Goal: Book appointment/travel/reservation

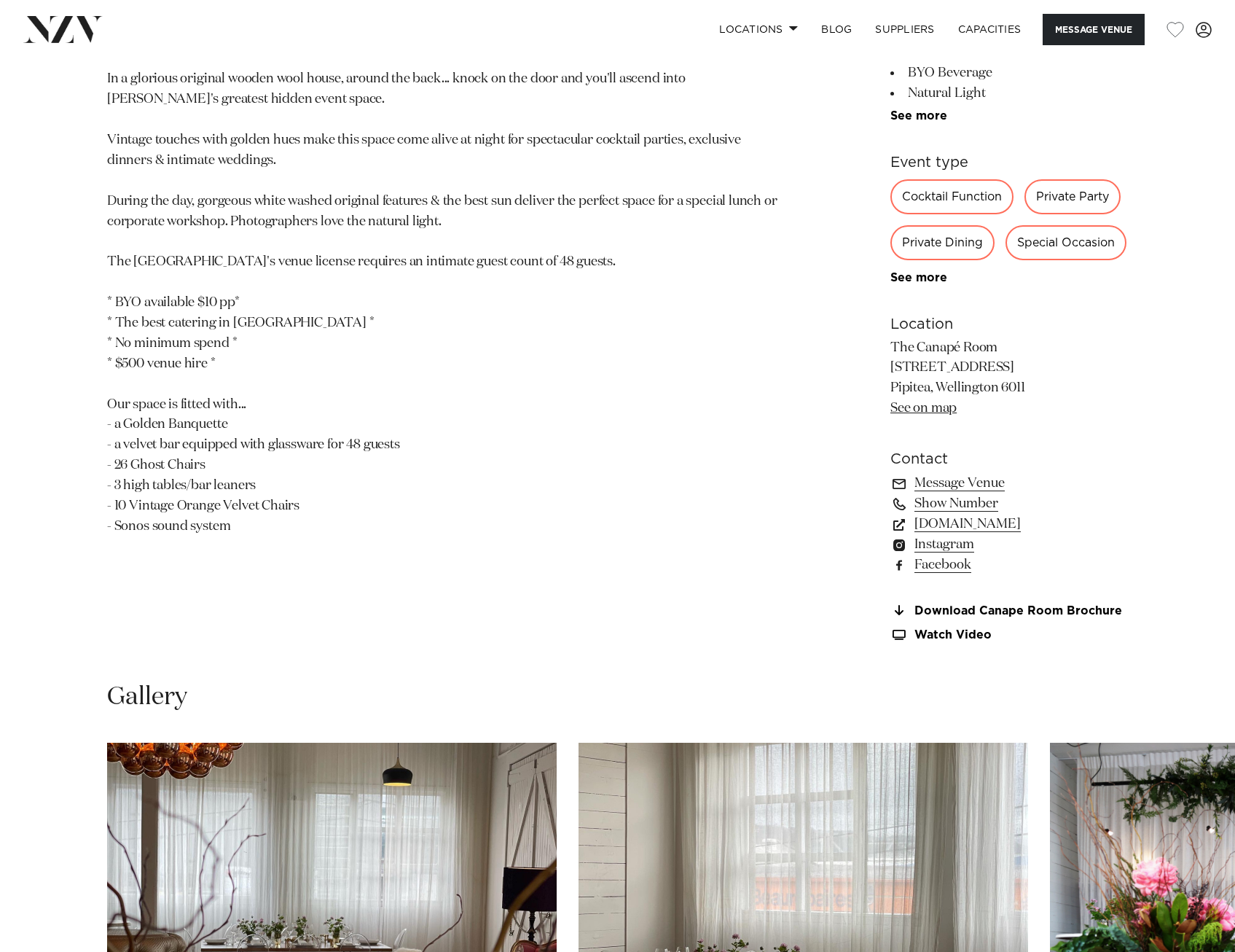
scroll to position [1239, 0]
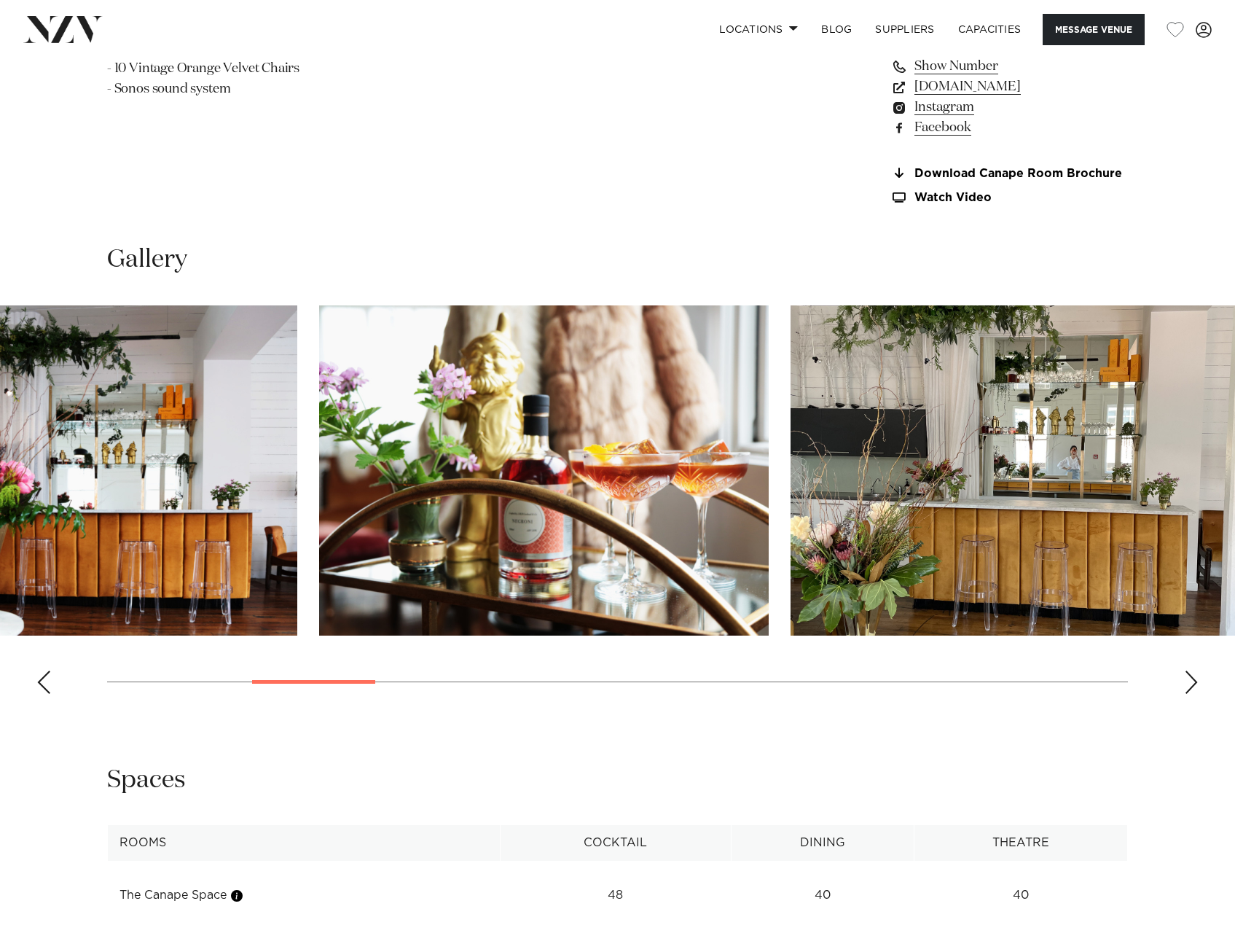
click at [405, 488] on img "4 / 18" at bounding box center [543, 470] width 450 height 330
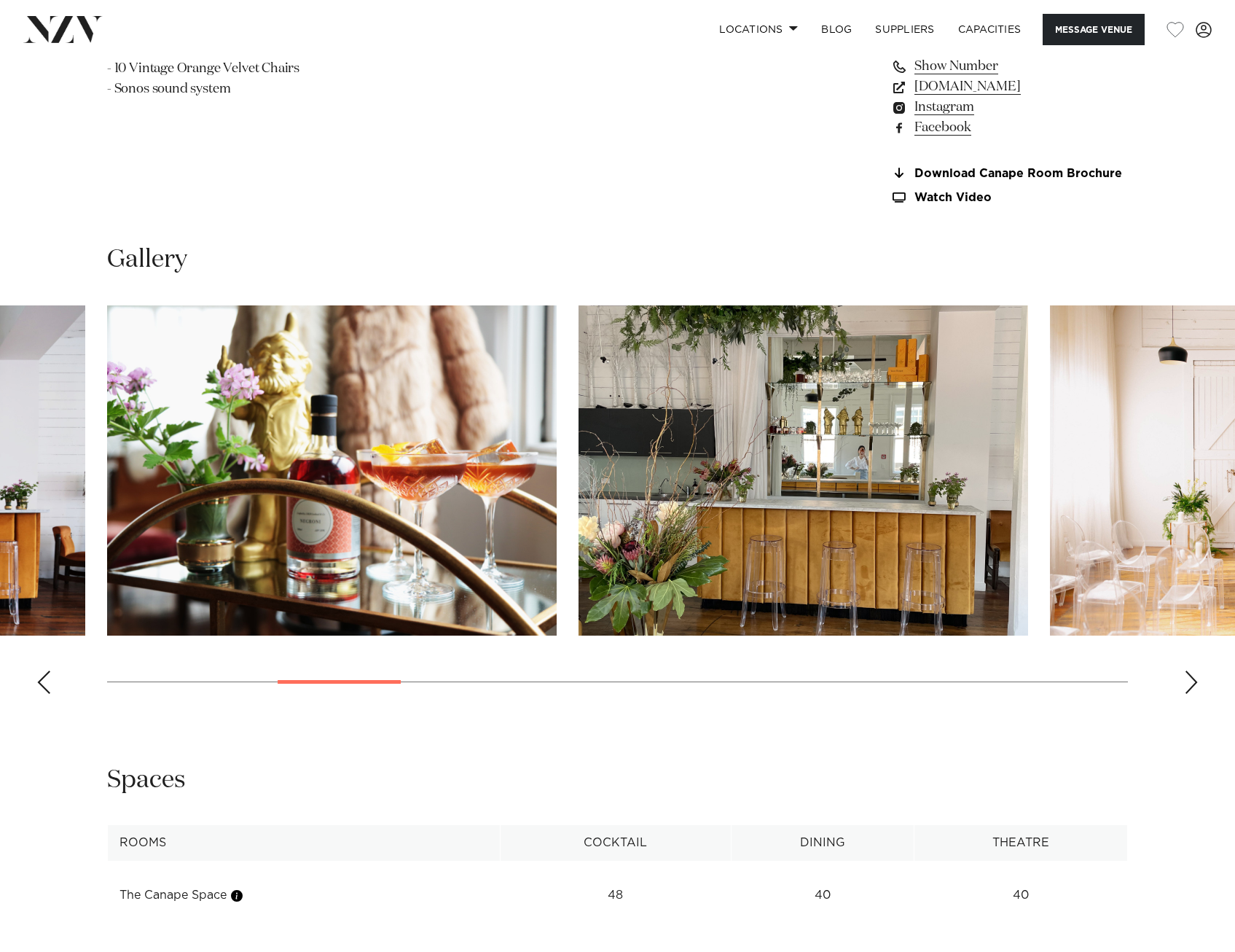
click at [0, 0] on slot at bounding box center [0, 0] width 0 height 0
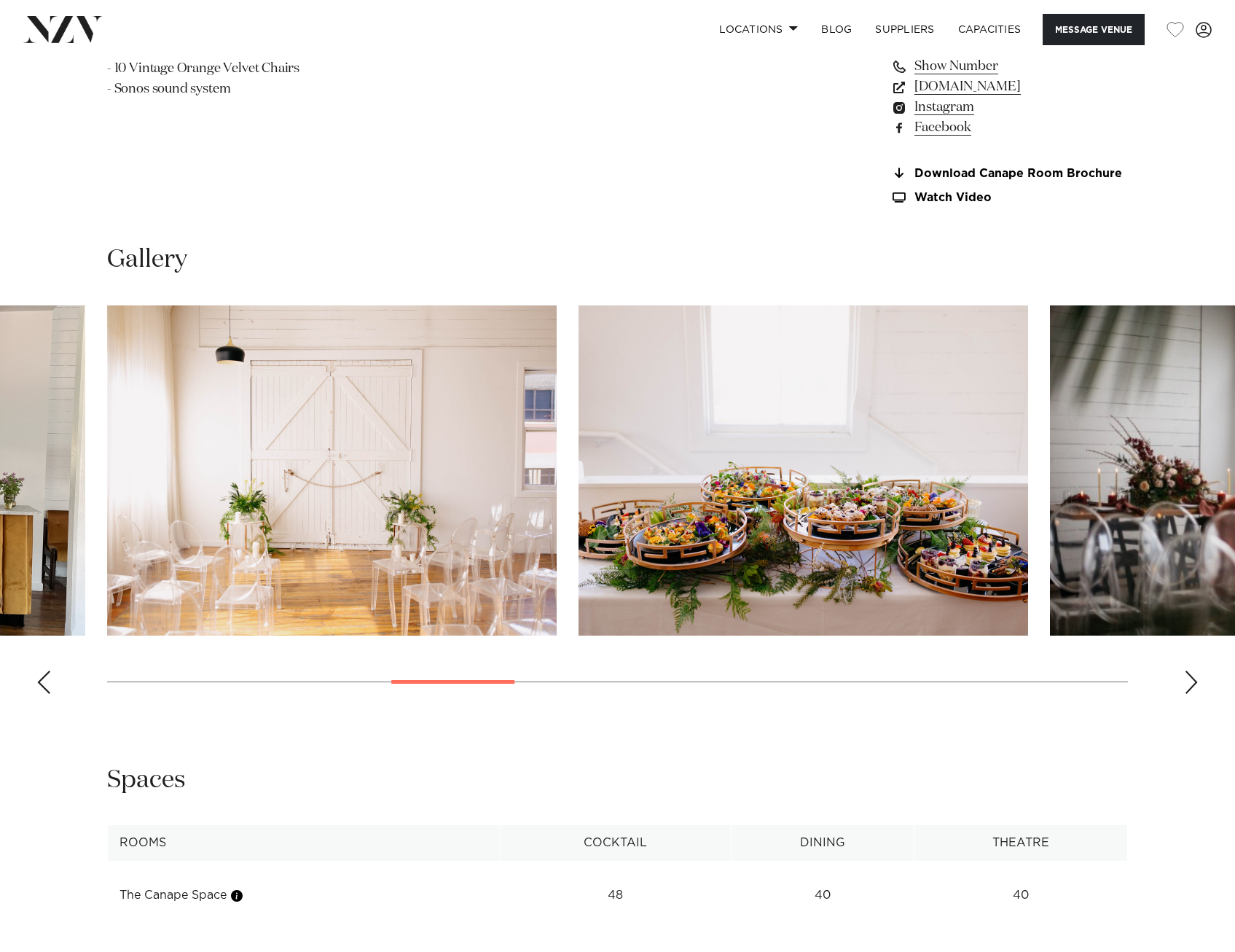
click at [579, 371] on img "7 / 18" at bounding box center [803, 470] width 450 height 330
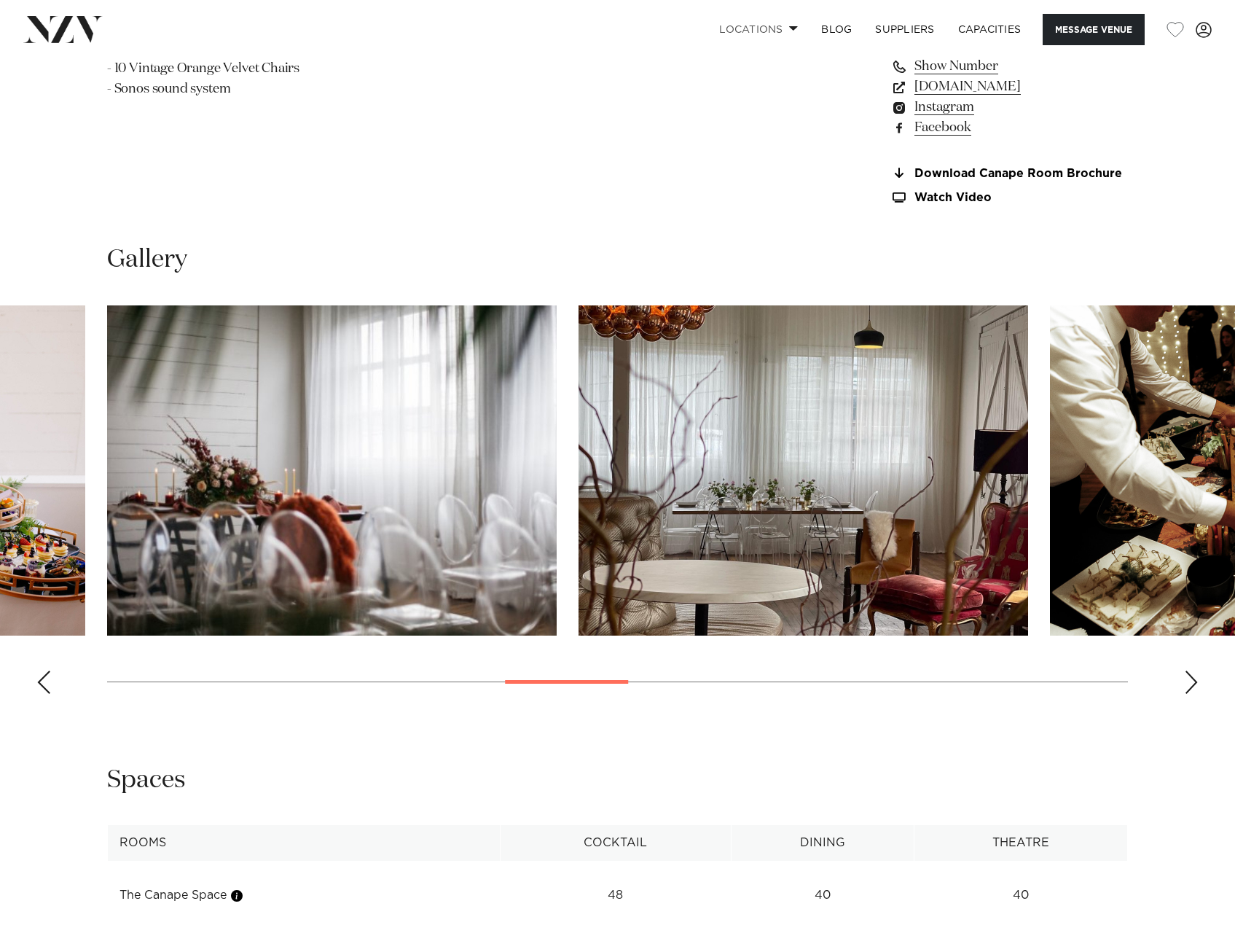
click at [751, 41] on link "Locations" at bounding box center [759, 29] width 102 height 31
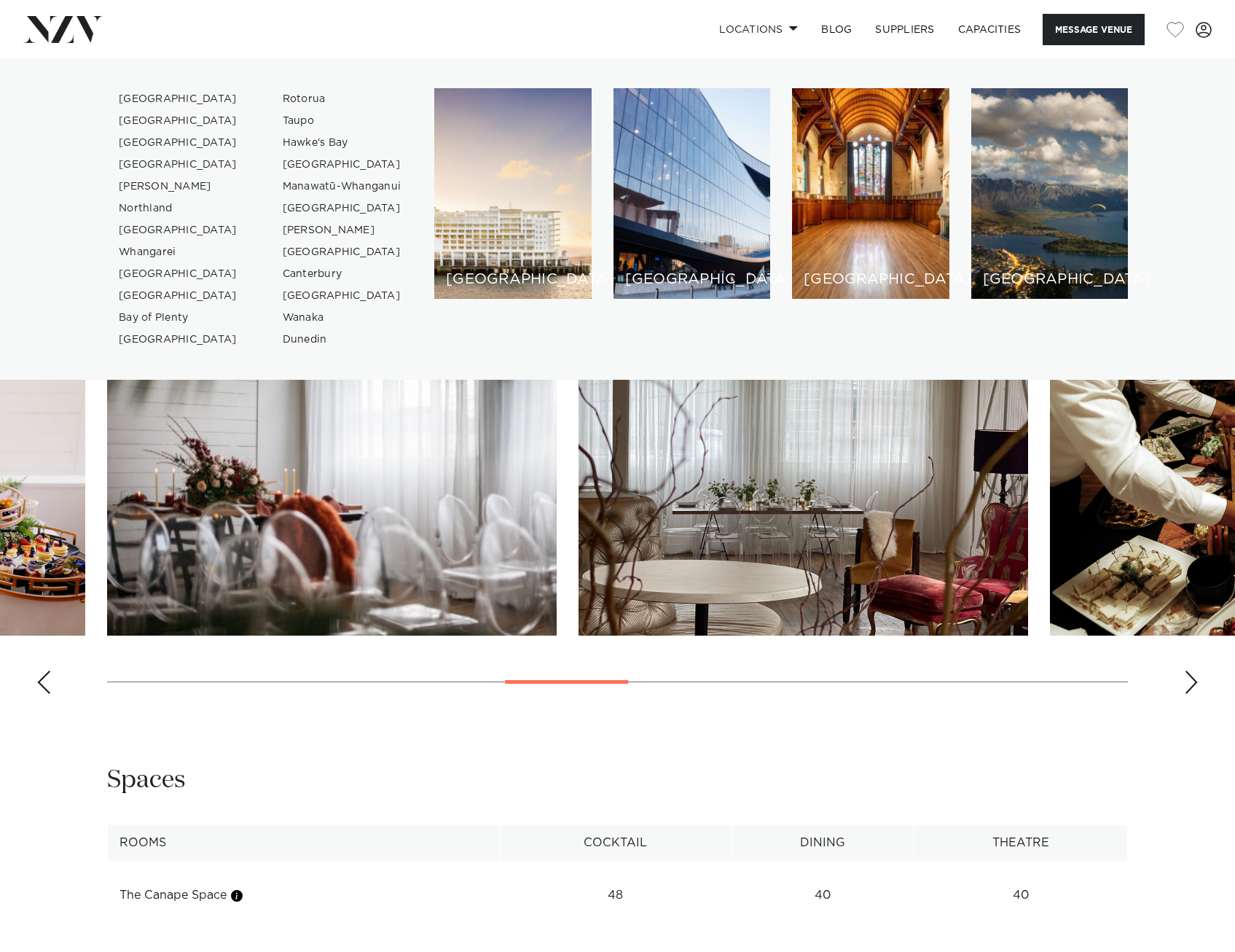
click at [156, 119] on link "[GEOGRAPHIC_DATA]" at bounding box center [178, 121] width 142 height 22
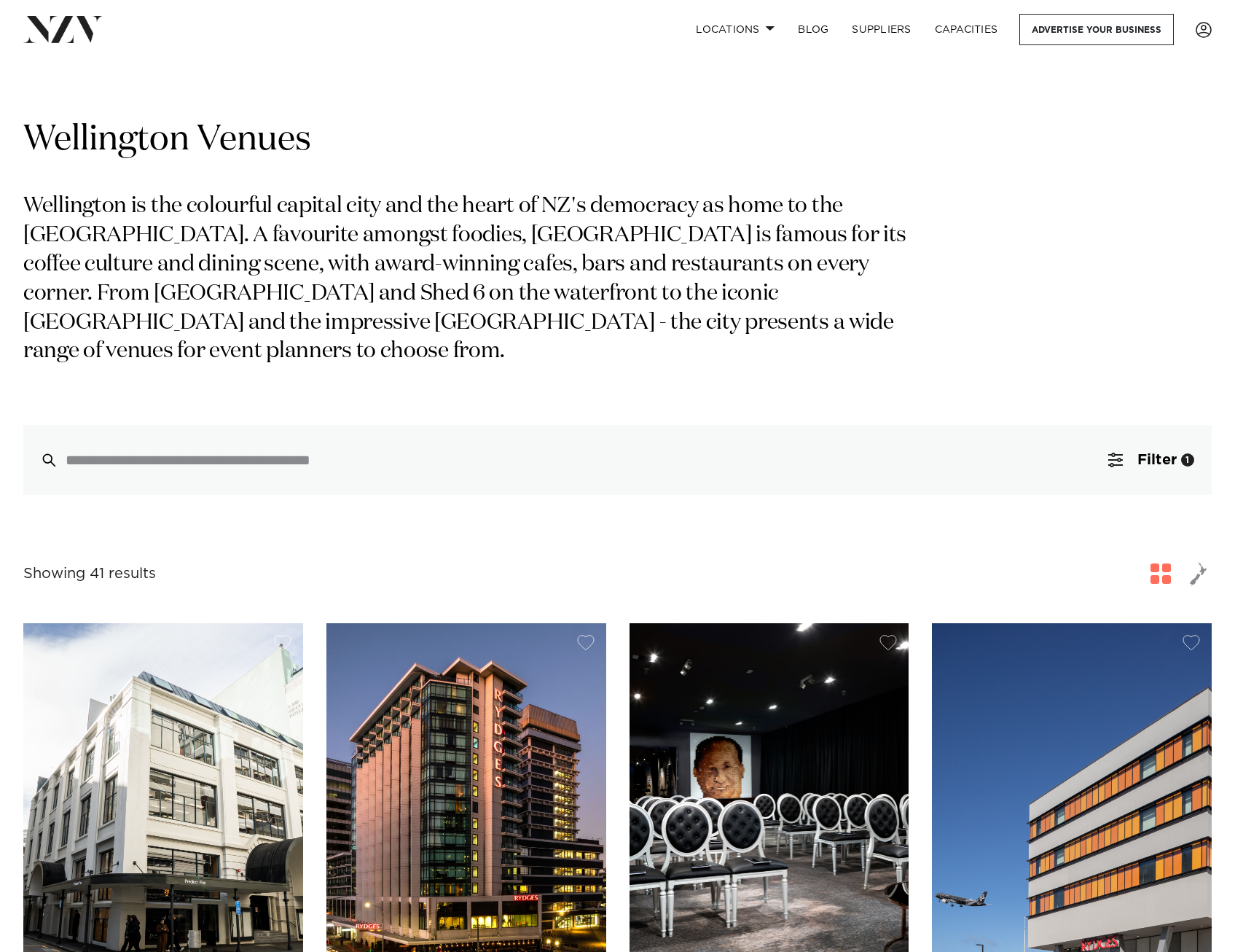
click at [1110, 462] on span "button" at bounding box center [1116, 460] width 14 height 14
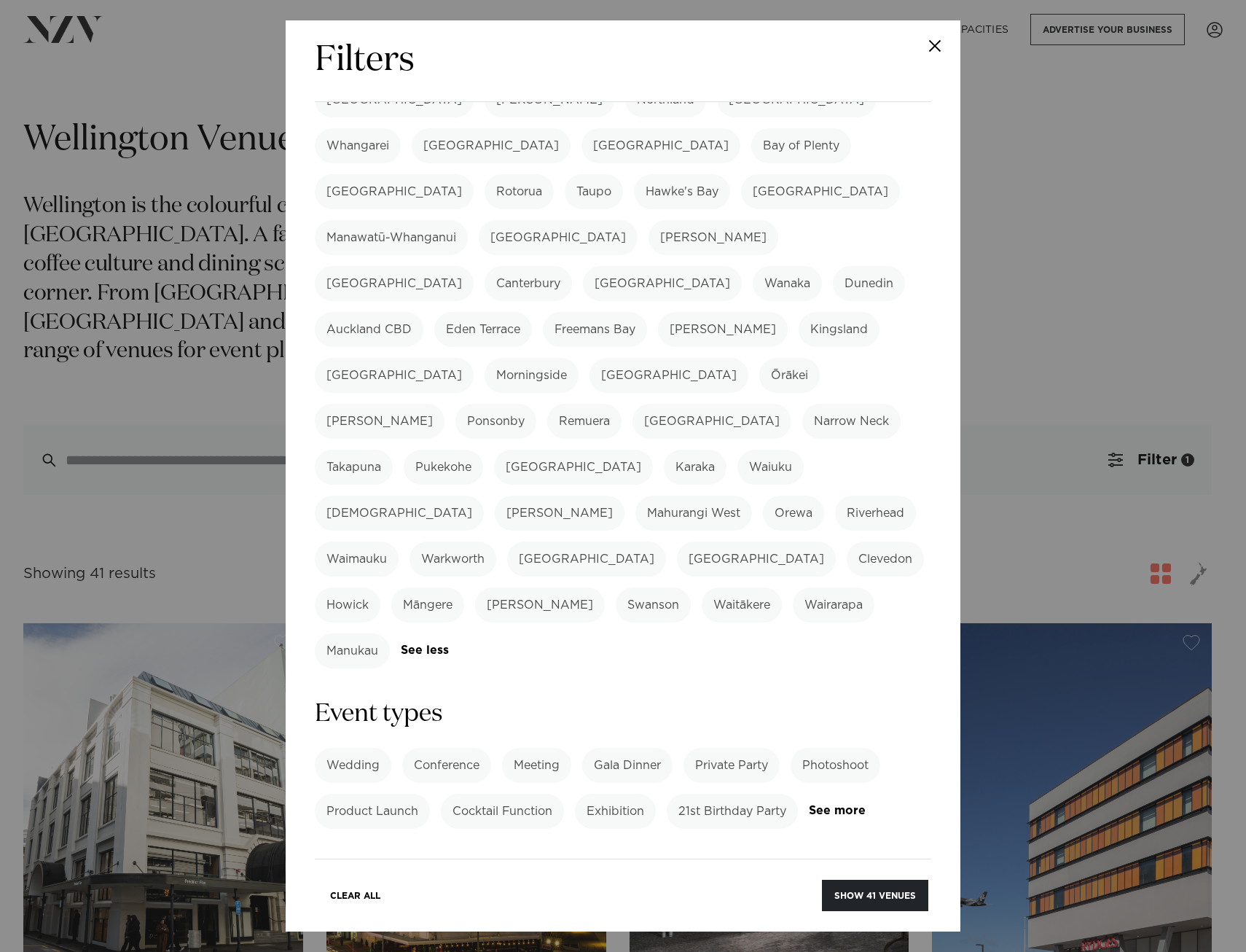
scroll to position [364, 0]
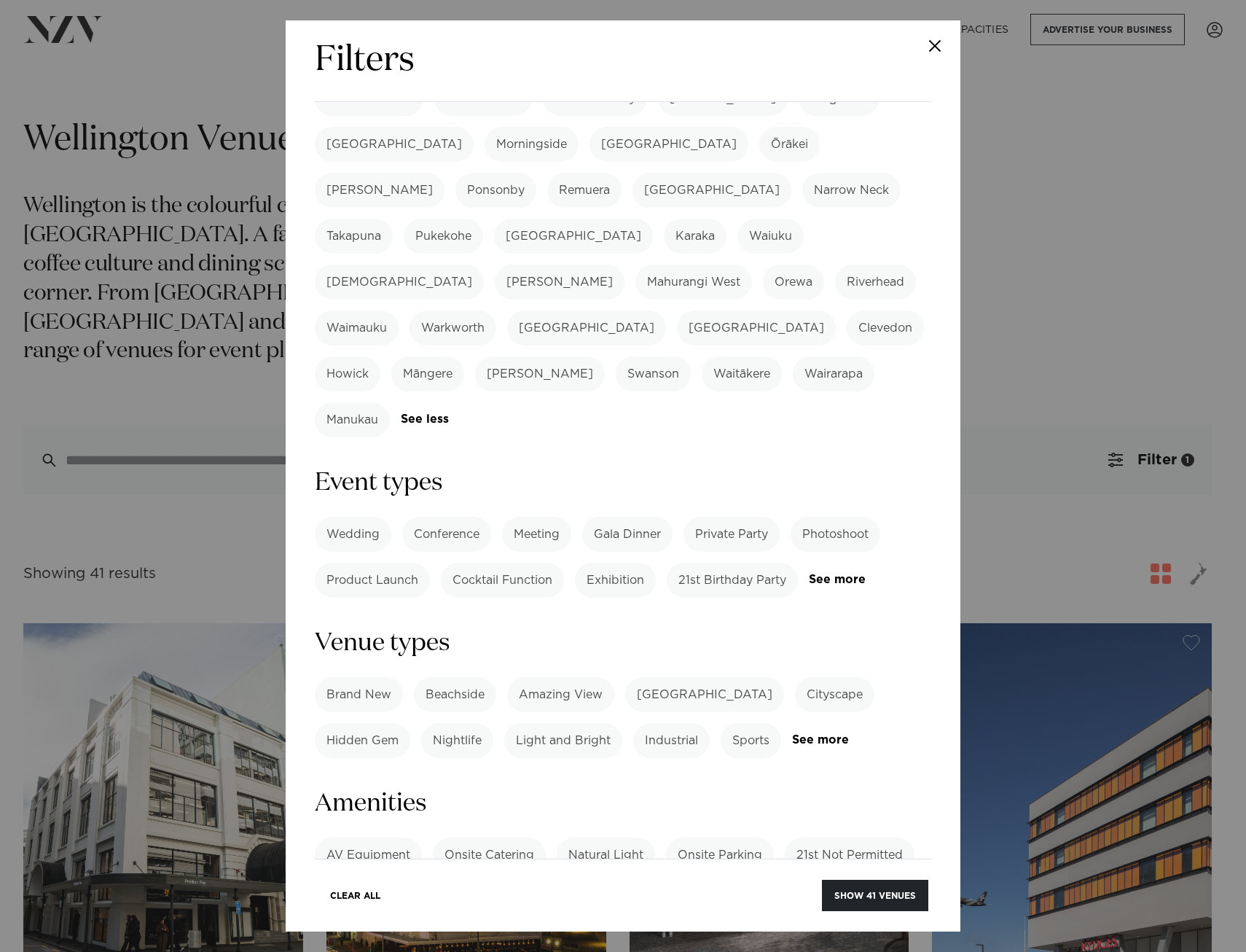
click at [809, 574] on link "See more" at bounding box center [866, 580] width 114 height 12
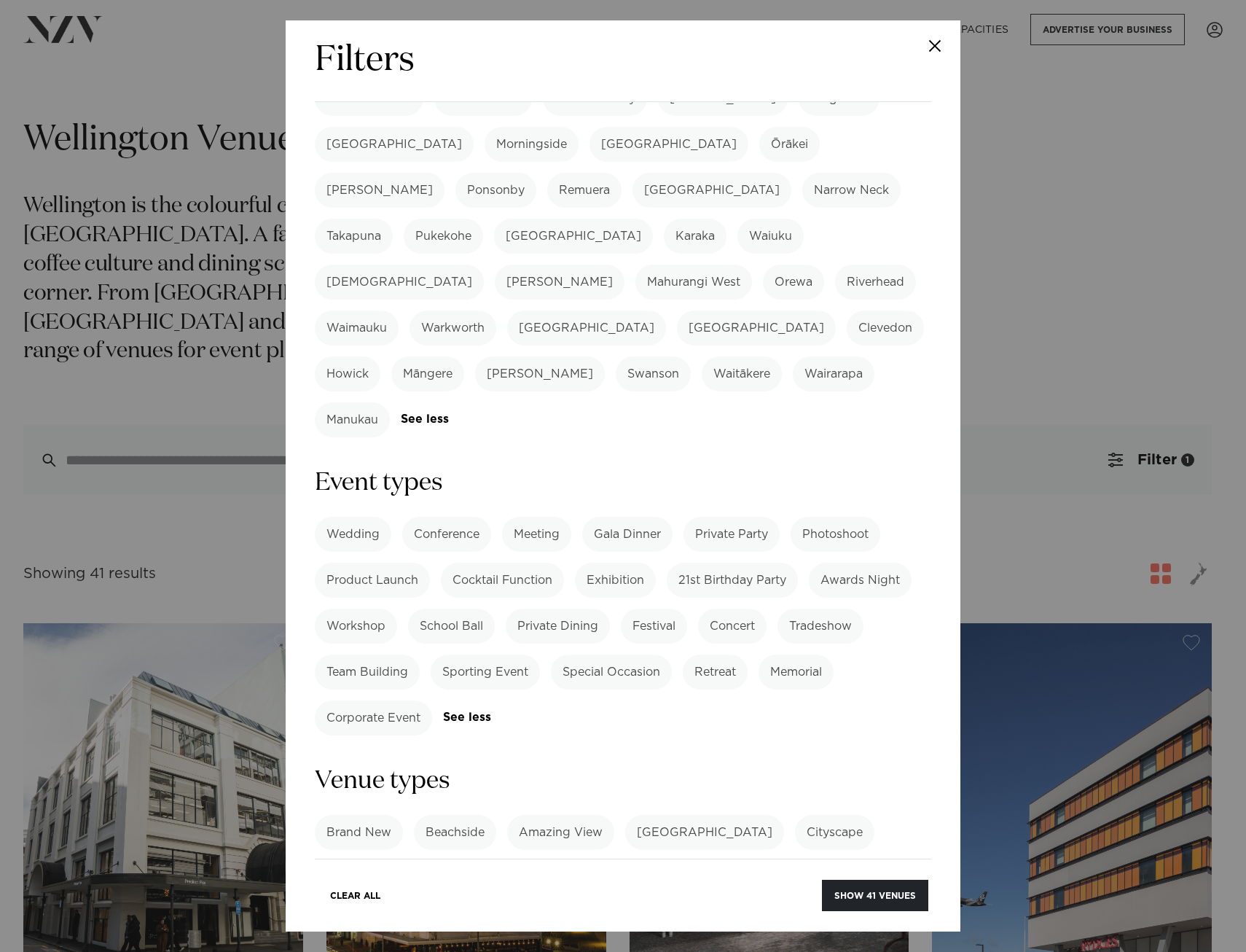
click at [543, 608] on label "Private Dining" at bounding box center [558, 625] width 104 height 35
click at [875, 891] on button "Show 16 venues" at bounding box center [875, 895] width 106 height 31
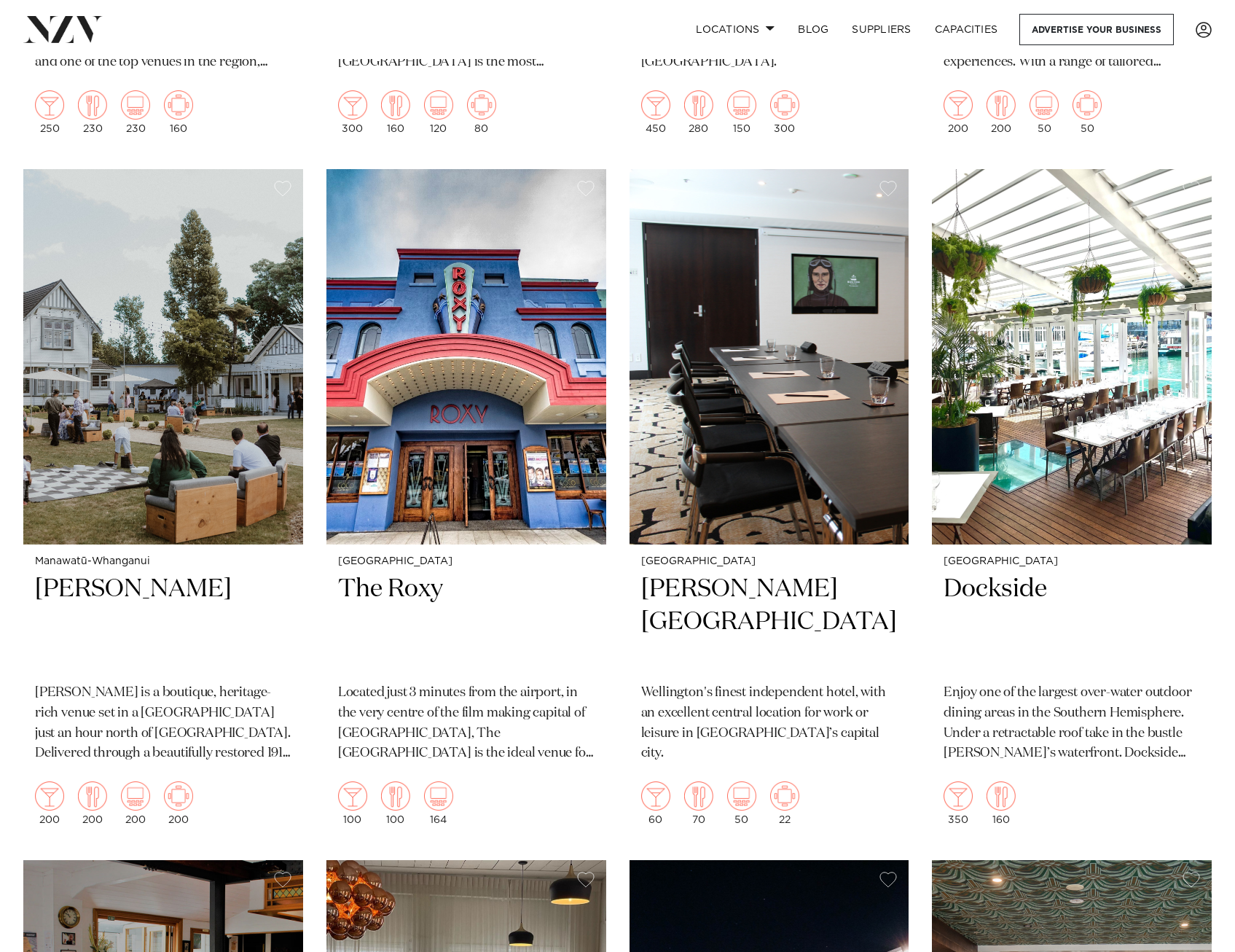
scroll to position [1676, 0]
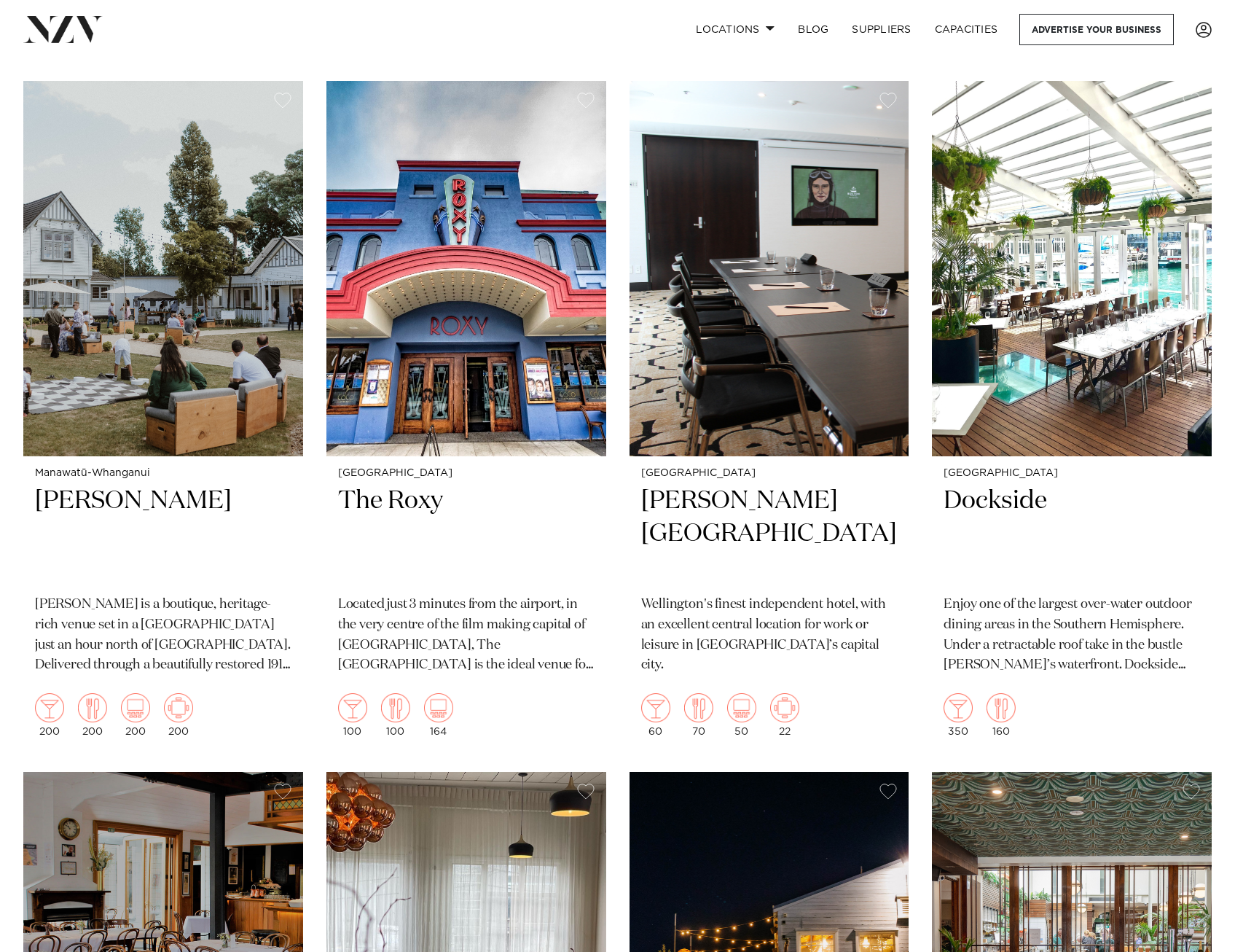
drag, startPoint x: 312, startPoint y: 304, endPoint x: 308, endPoint y: 320, distance: 16.5
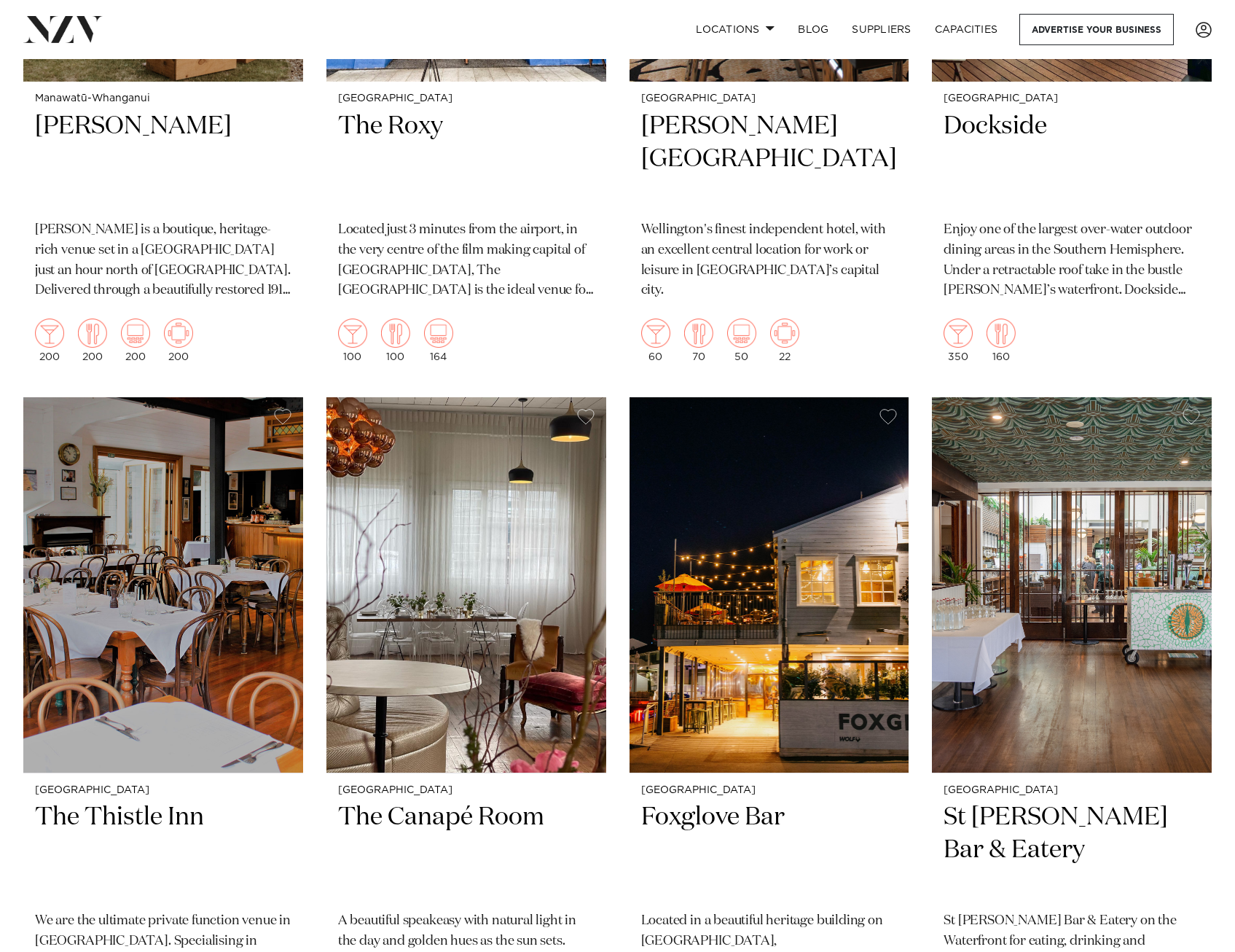
scroll to position [2276, 0]
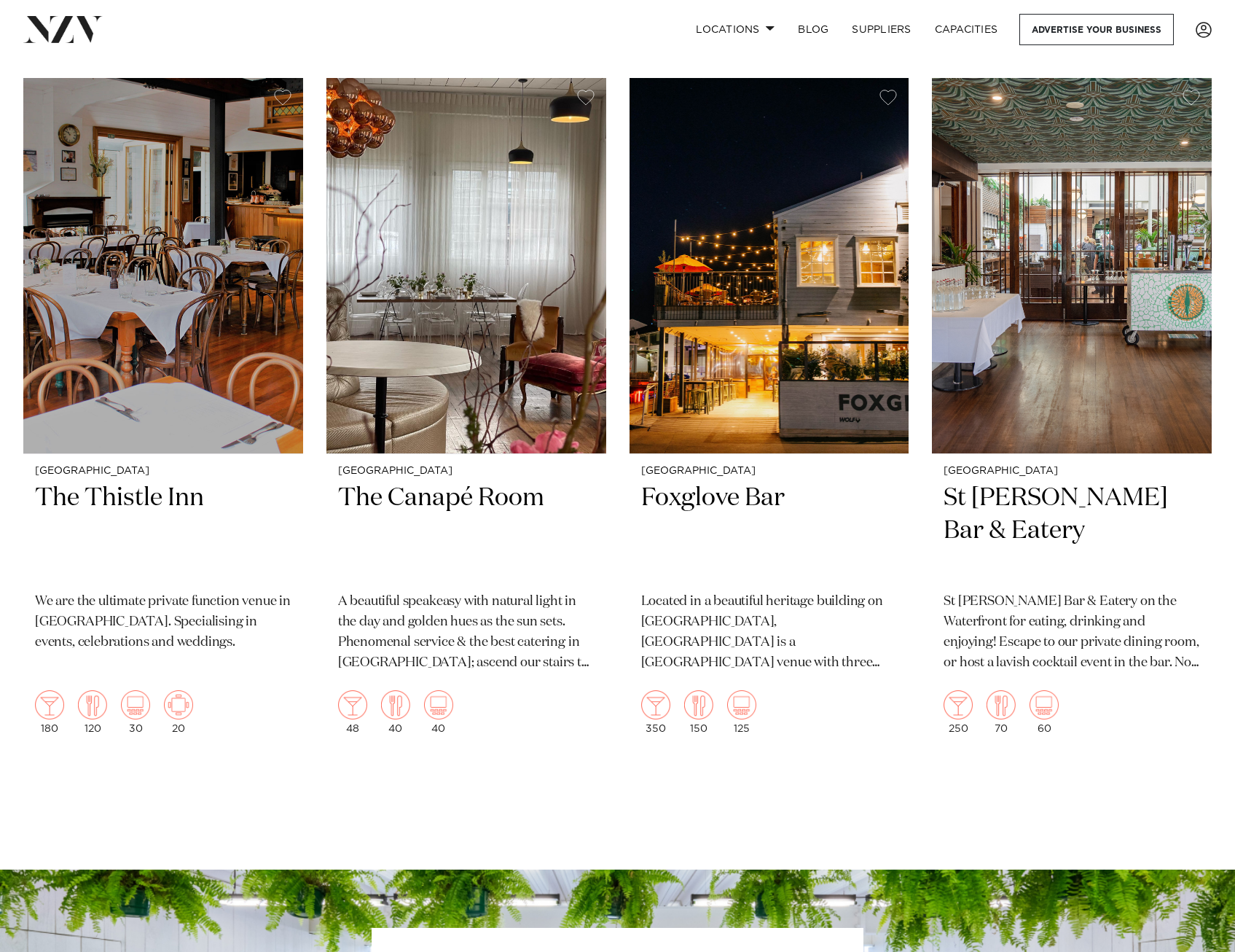
drag, startPoint x: 311, startPoint y: 324, endPoint x: 307, endPoint y: 359, distance: 35.2
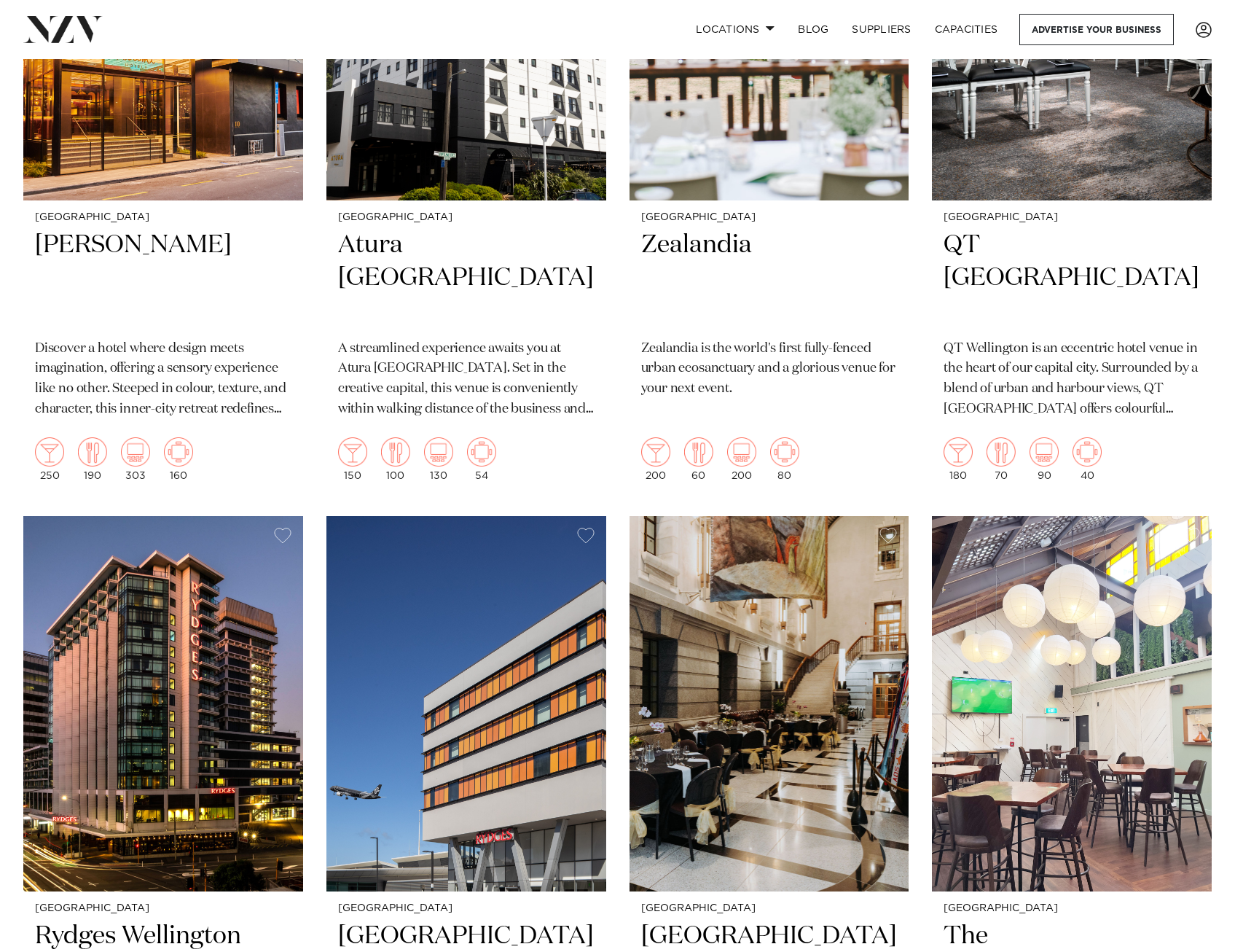
scroll to position [207, 0]
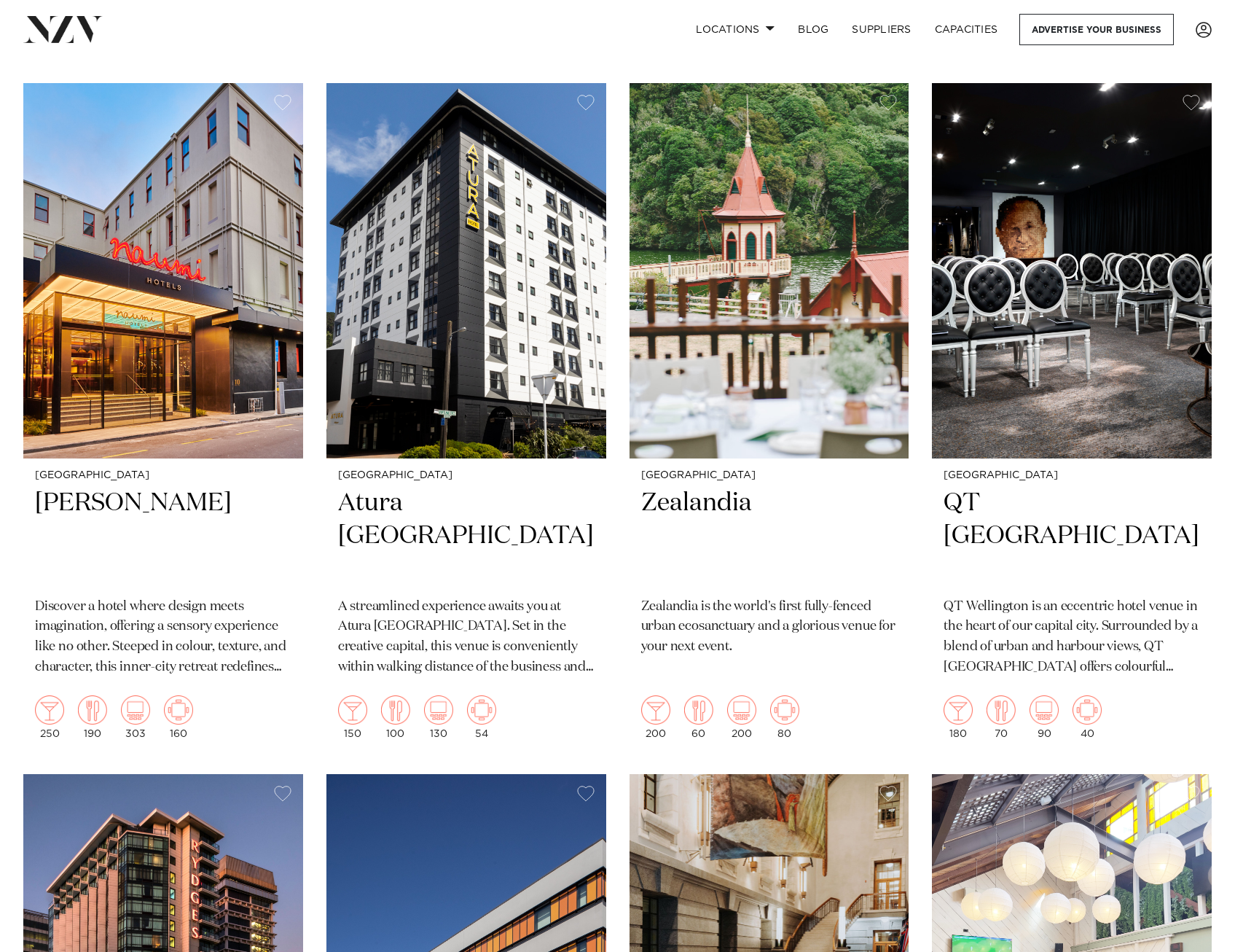
drag, startPoint x: 315, startPoint y: 280, endPoint x: 315, endPoint y: 295, distance: 15.0
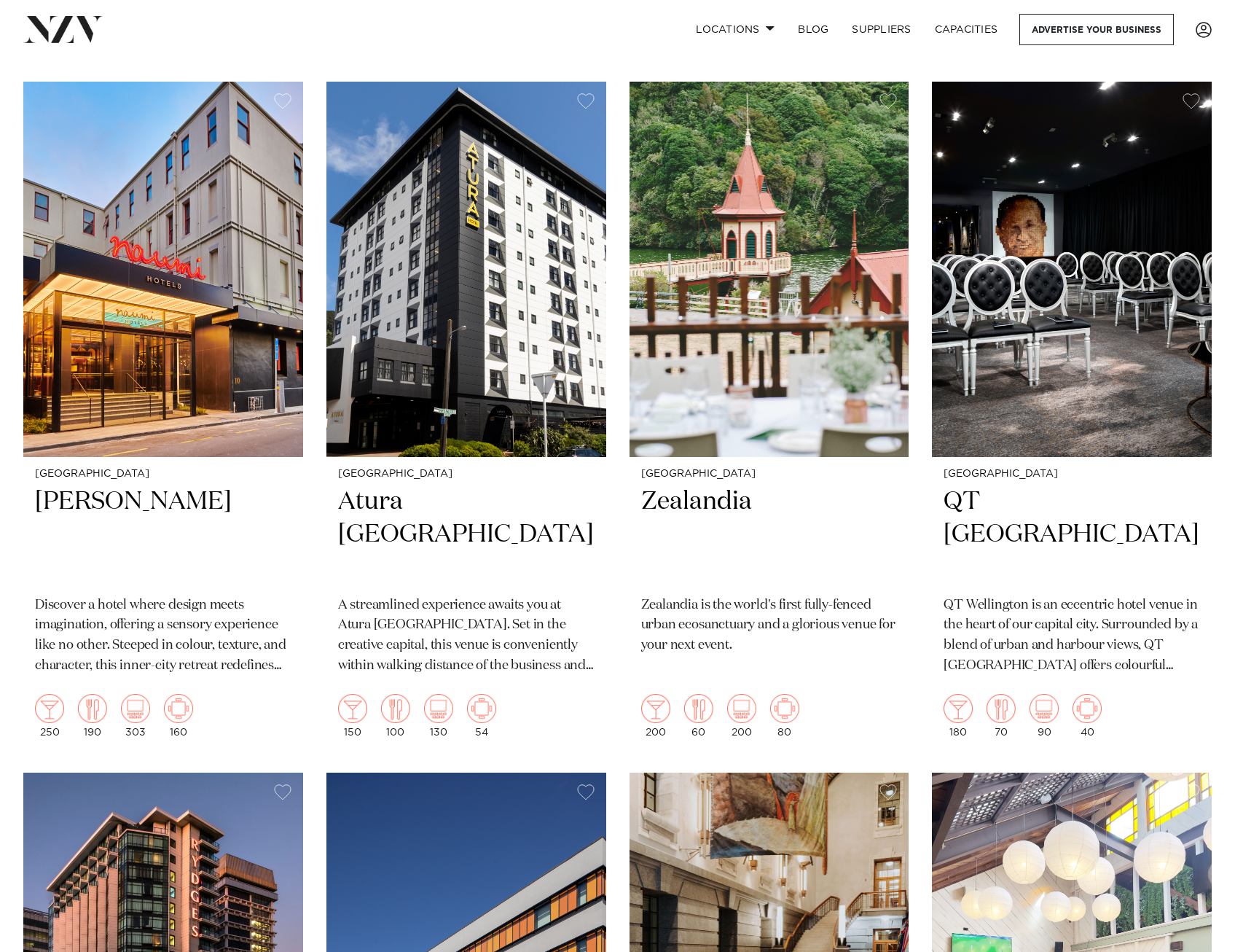
click at [740, 516] on h2 "Zealandia" at bounding box center [769, 534] width 256 height 98
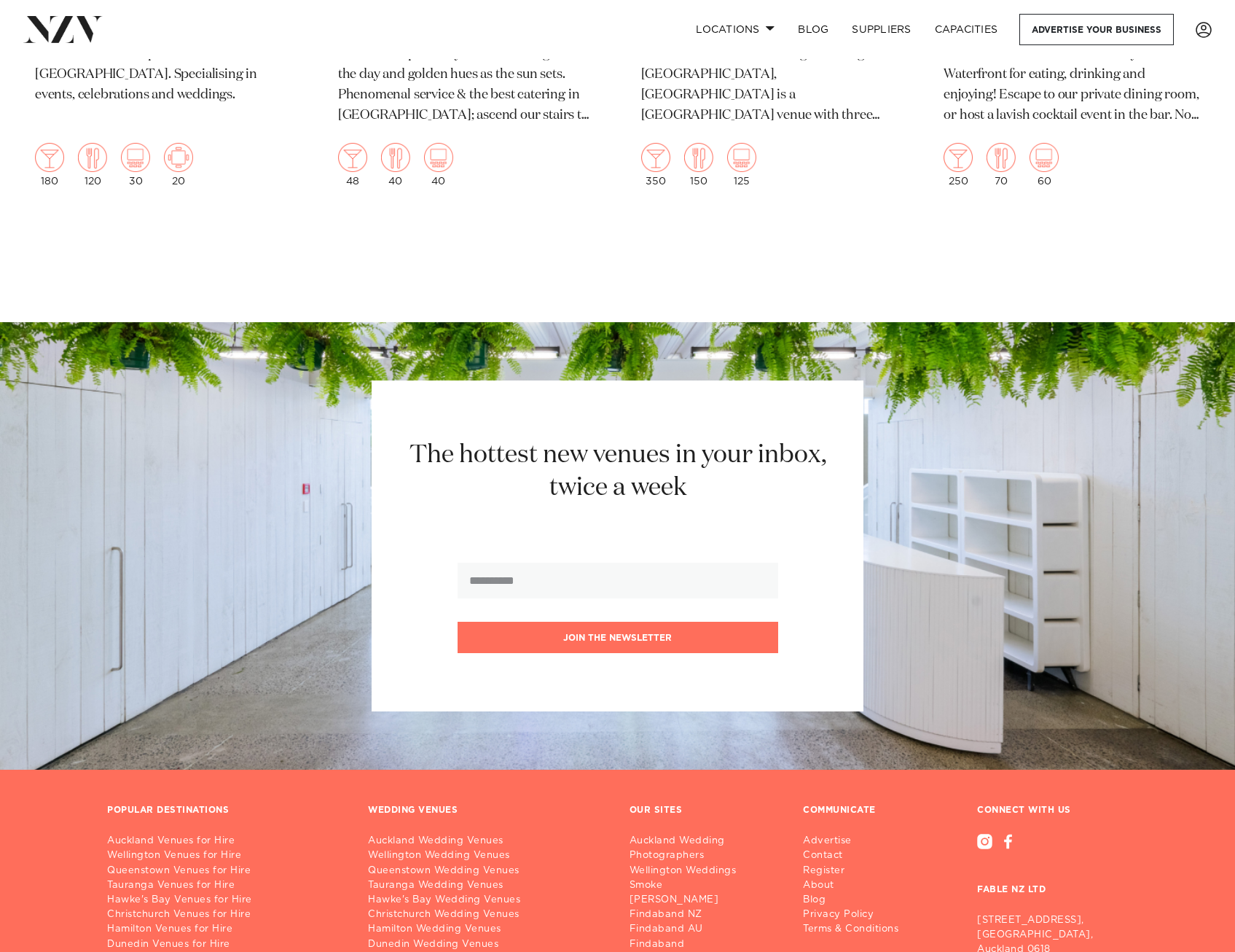
scroll to position [3120, 0]
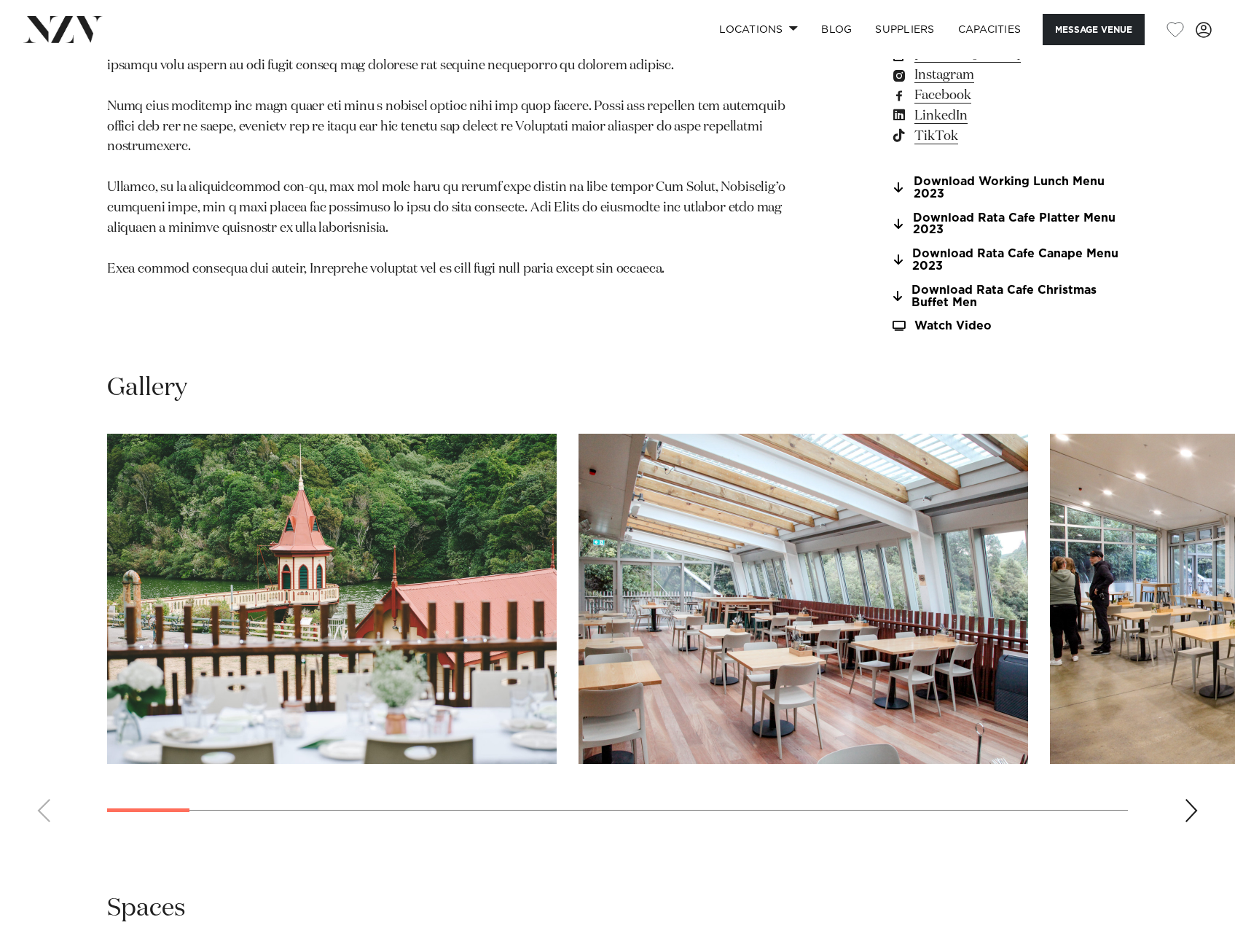
scroll to position [1530, 0]
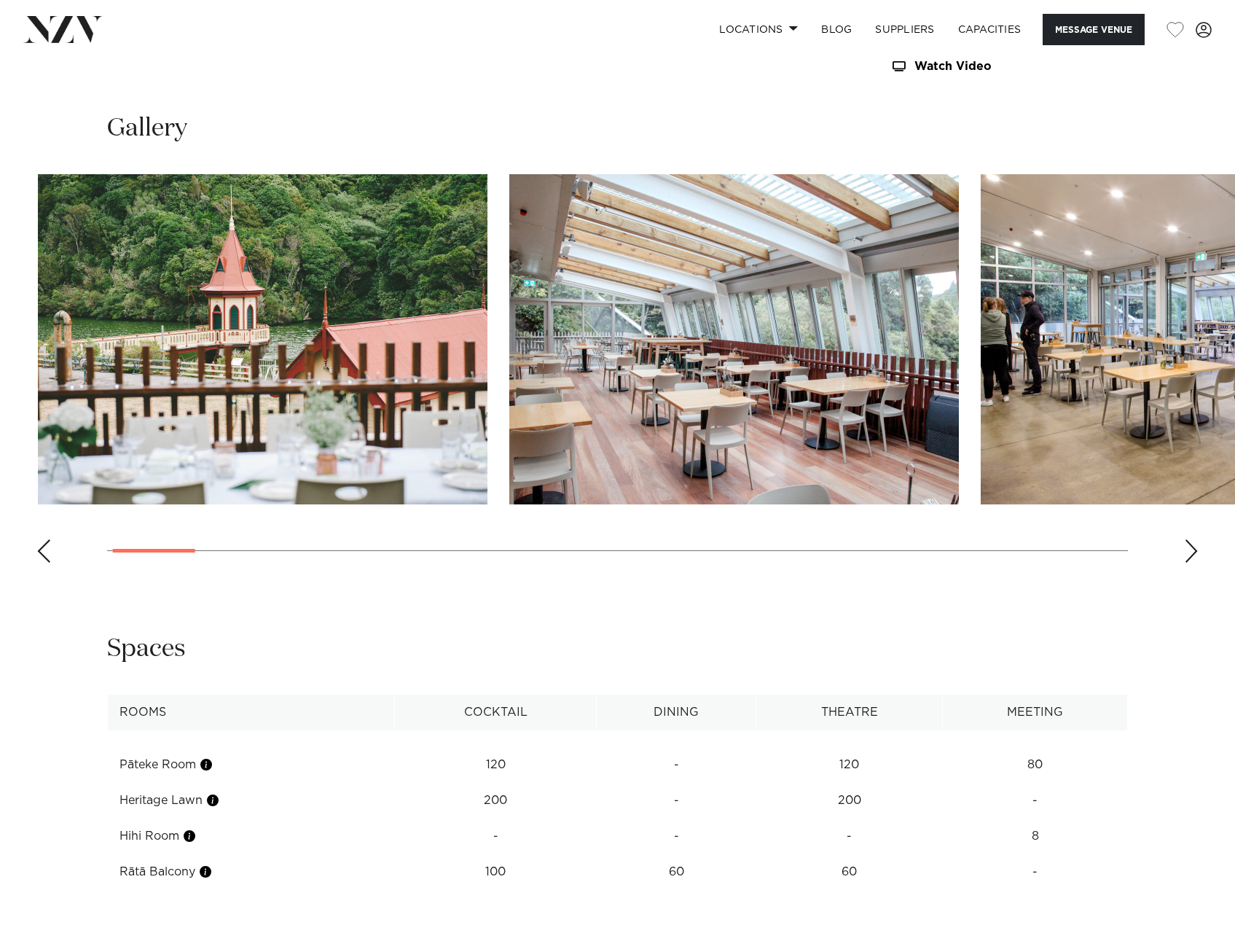
click at [980, 392] on img "3 / 27" at bounding box center [1205, 339] width 450 height 330
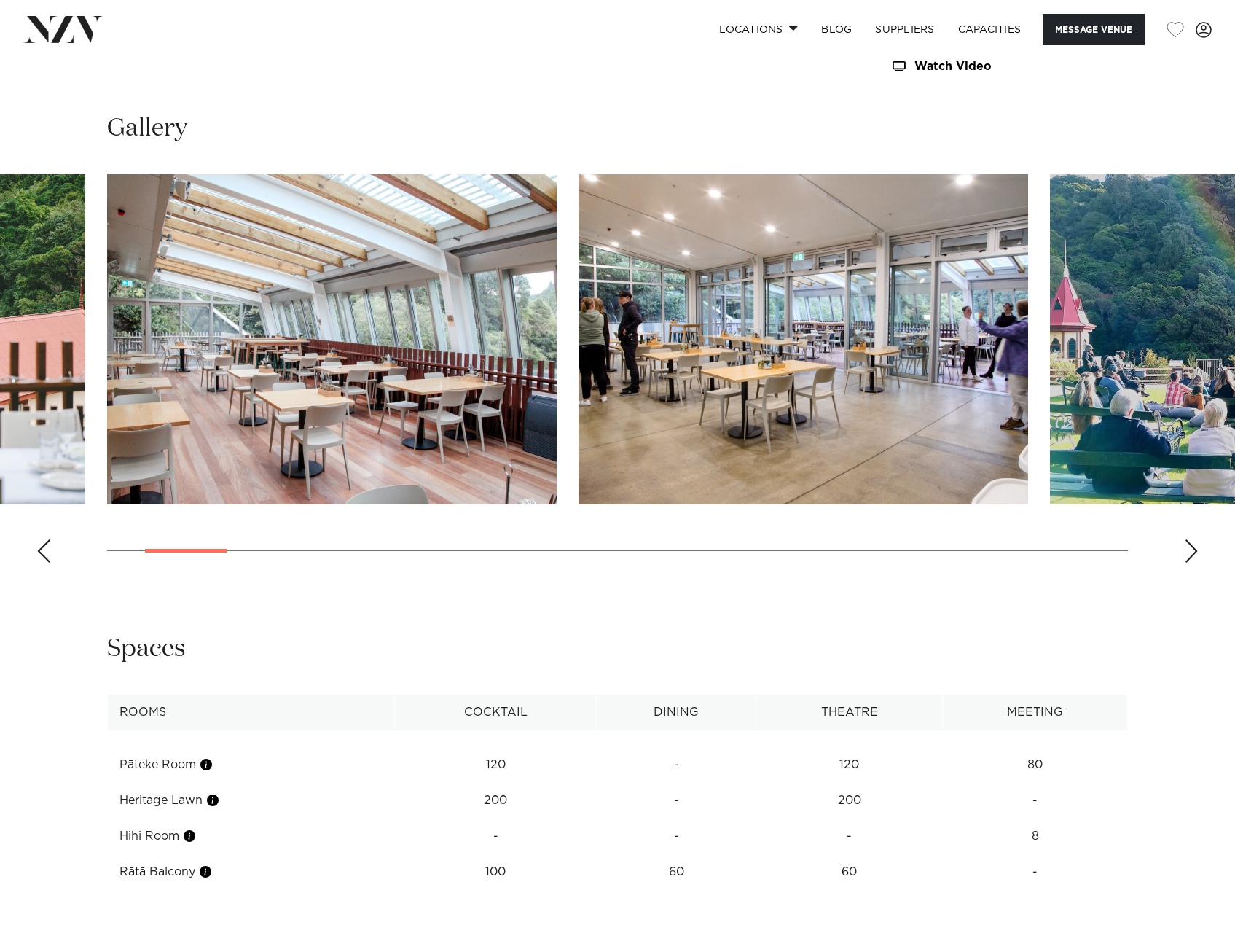
click at [579, 399] on img "3 / 27" at bounding box center [803, 339] width 450 height 330
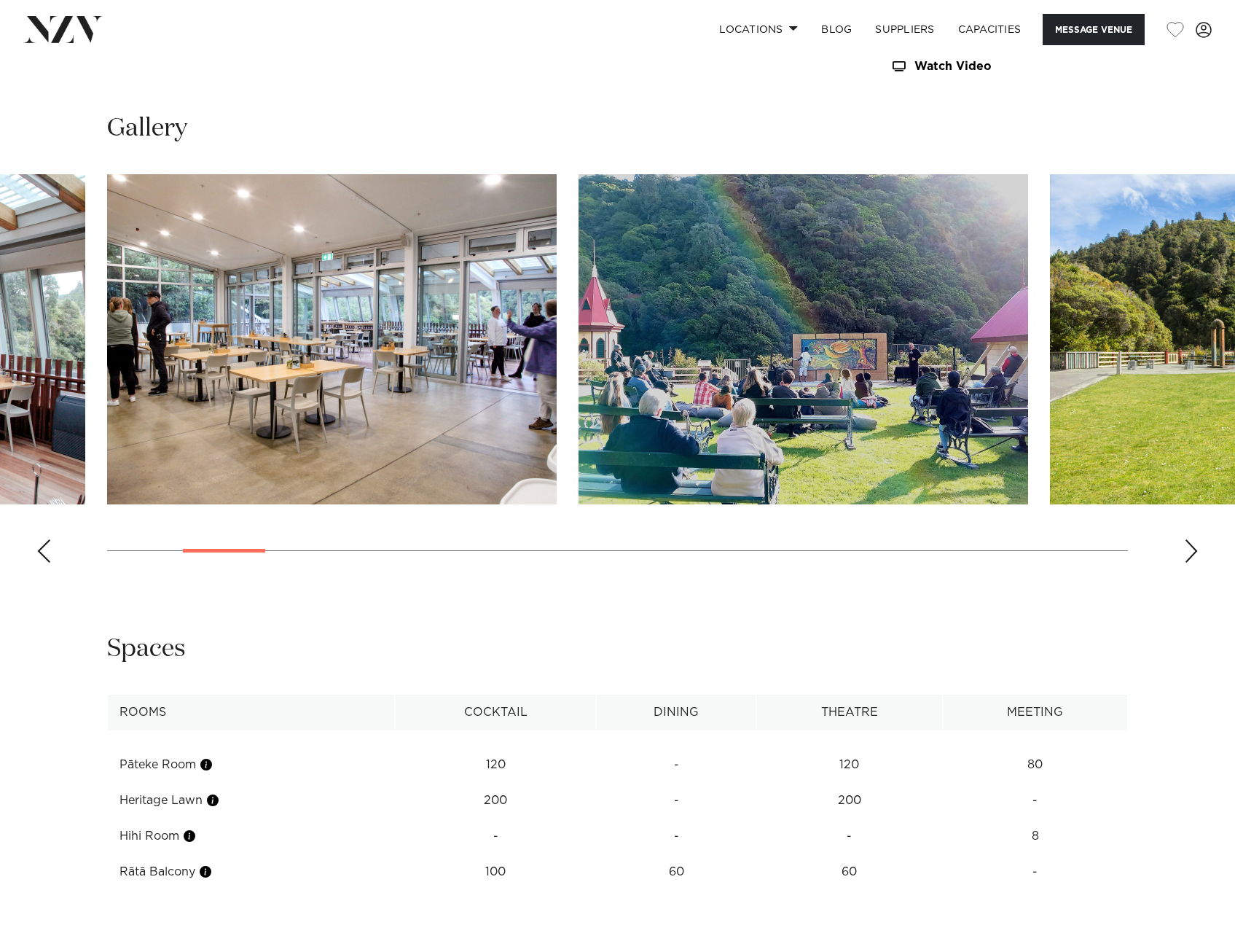
click at [579, 333] on img "4 / 27" at bounding box center [803, 339] width 450 height 330
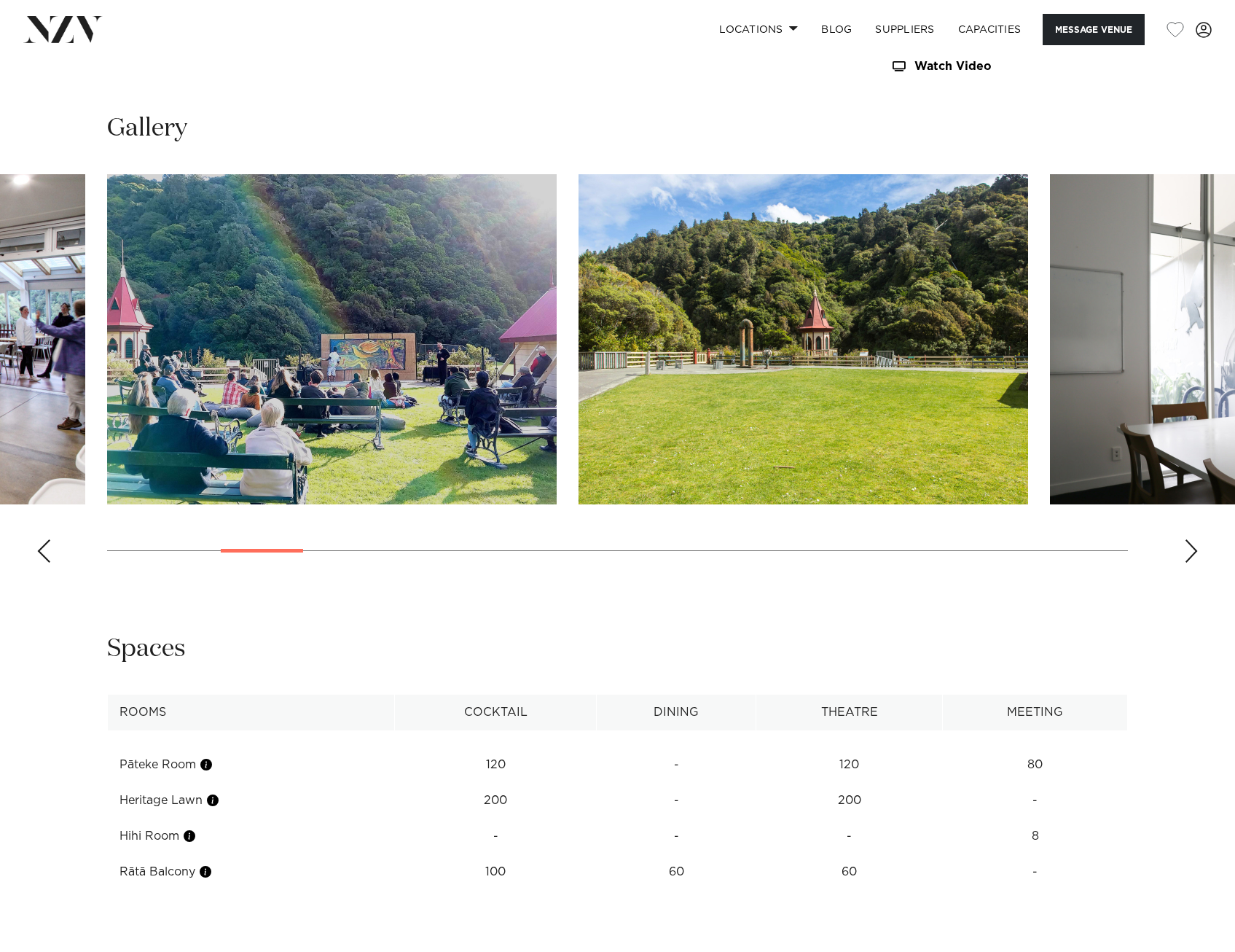
click at [579, 368] on img "5 / 27" at bounding box center [803, 339] width 450 height 330
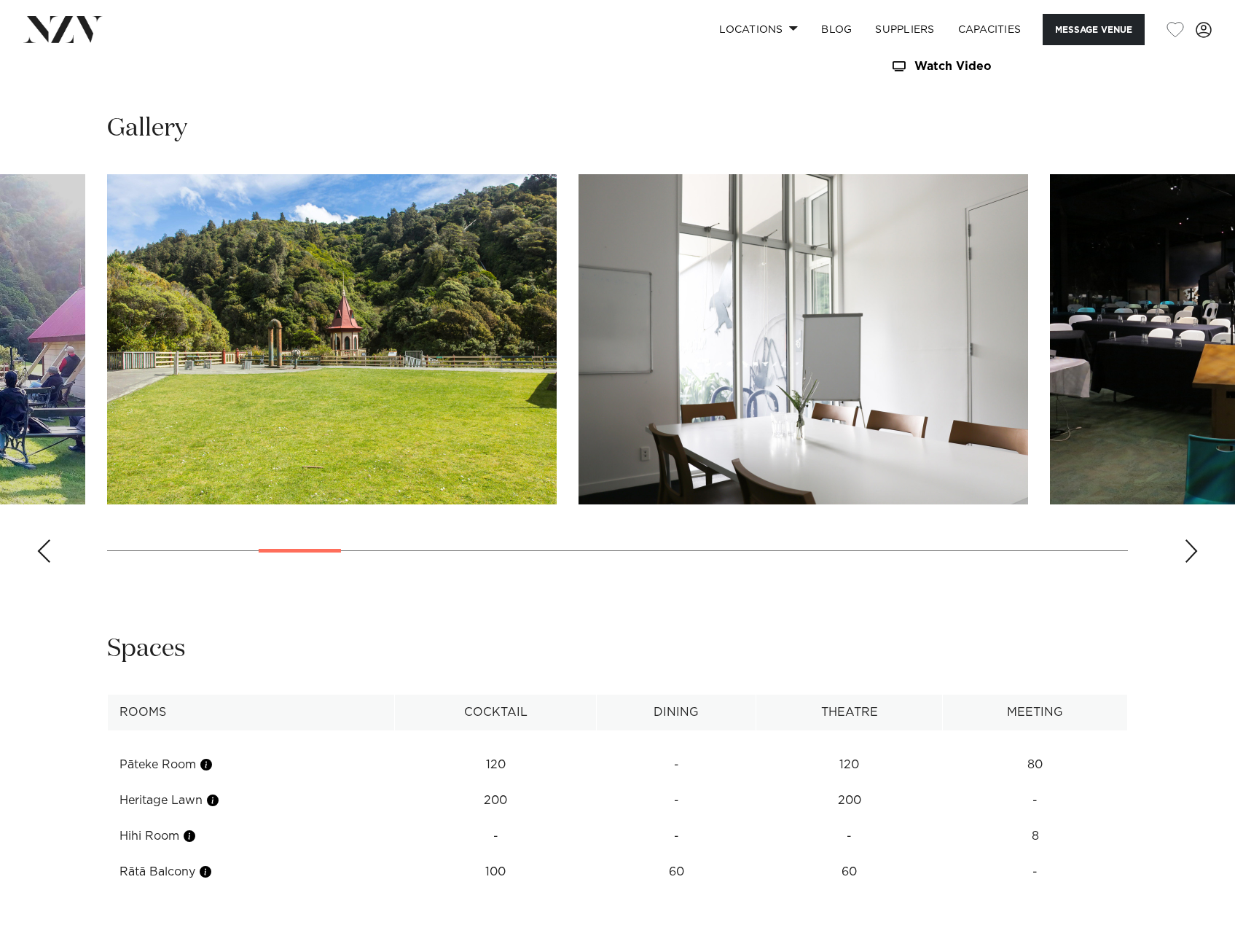
click at [579, 370] on img "6 / 27" at bounding box center [803, 339] width 450 height 330
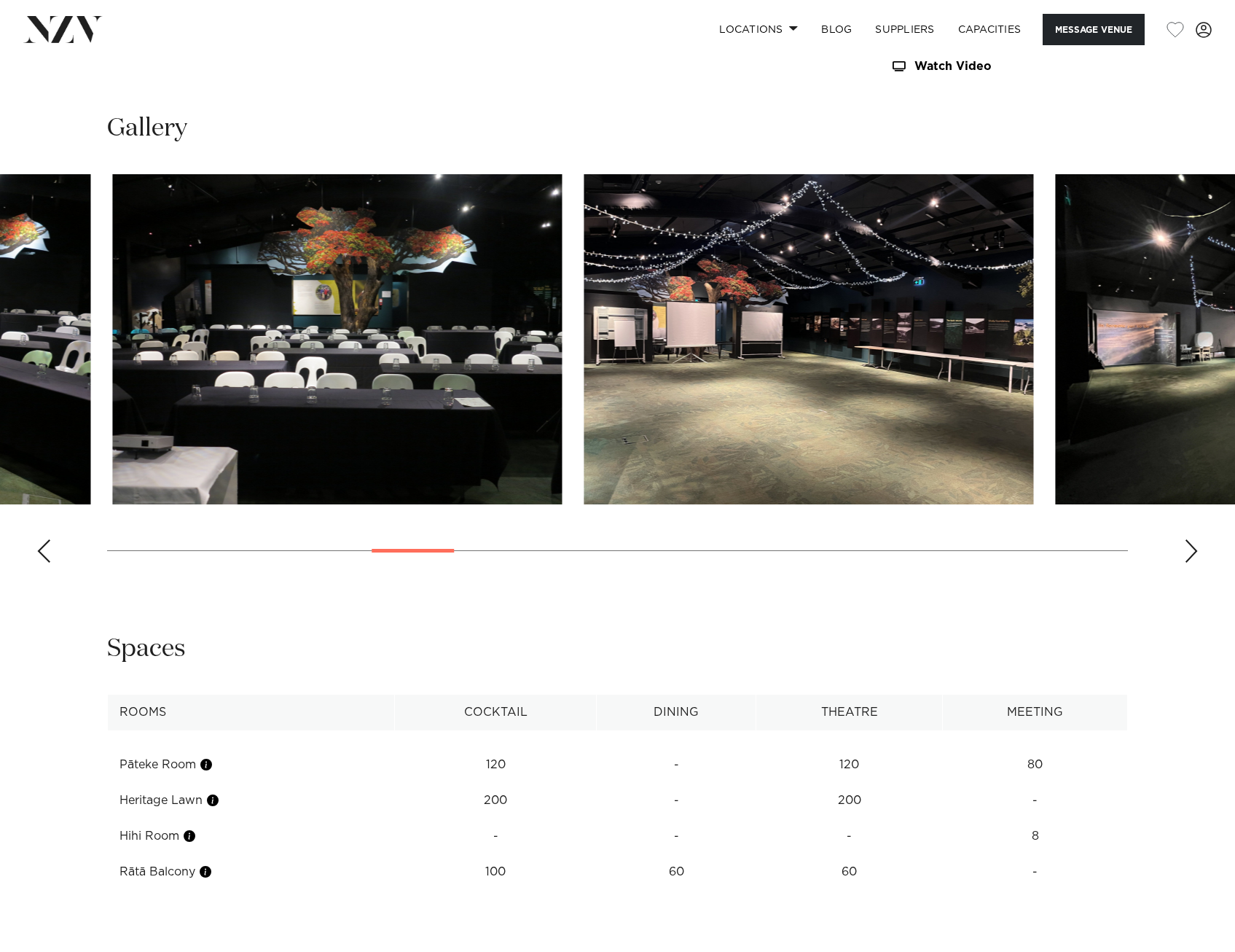
click at [603, 378] on img "9 / 27" at bounding box center [808, 339] width 450 height 330
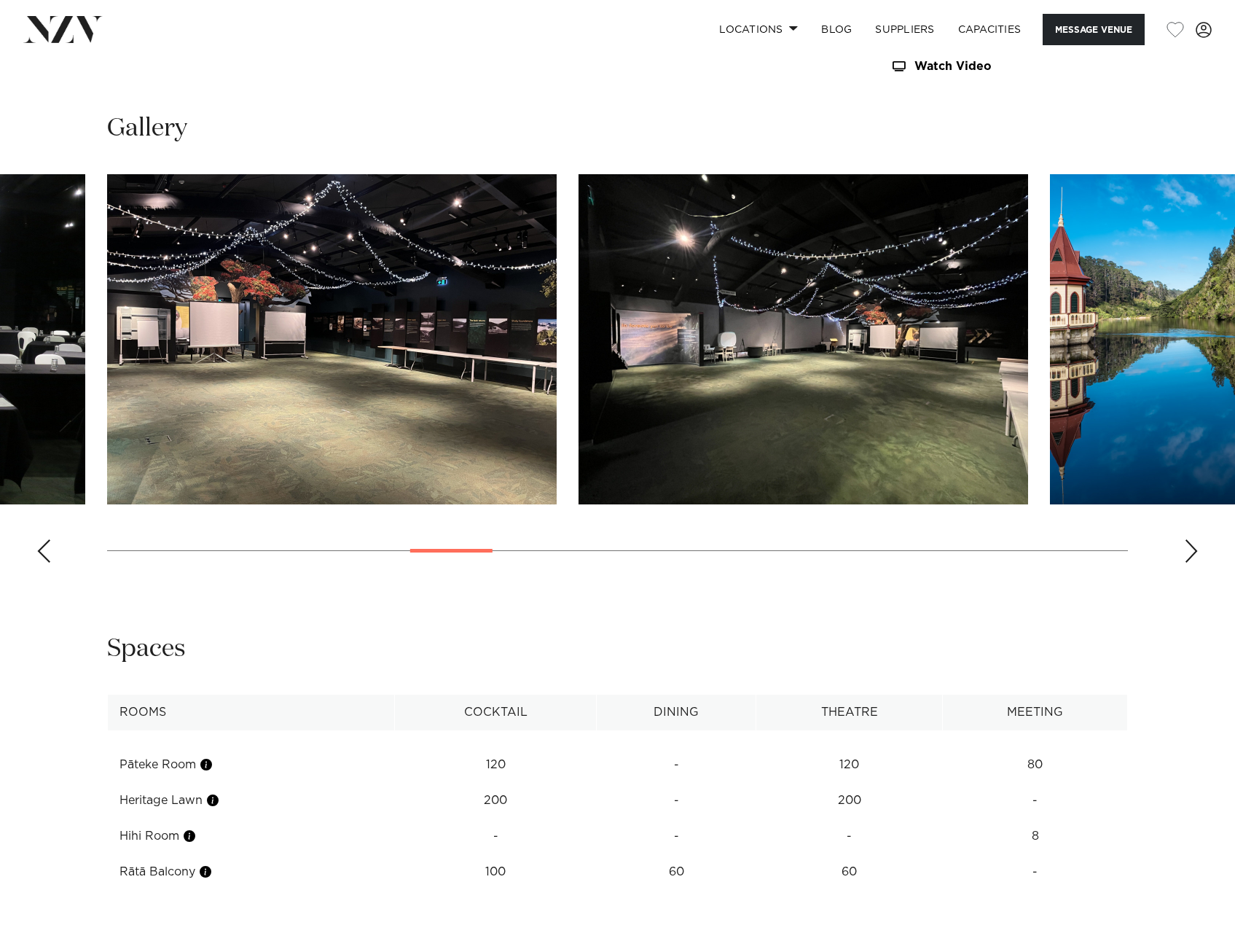
click at [579, 376] on img "10 / 27" at bounding box center [803, 339] width 450 height 330
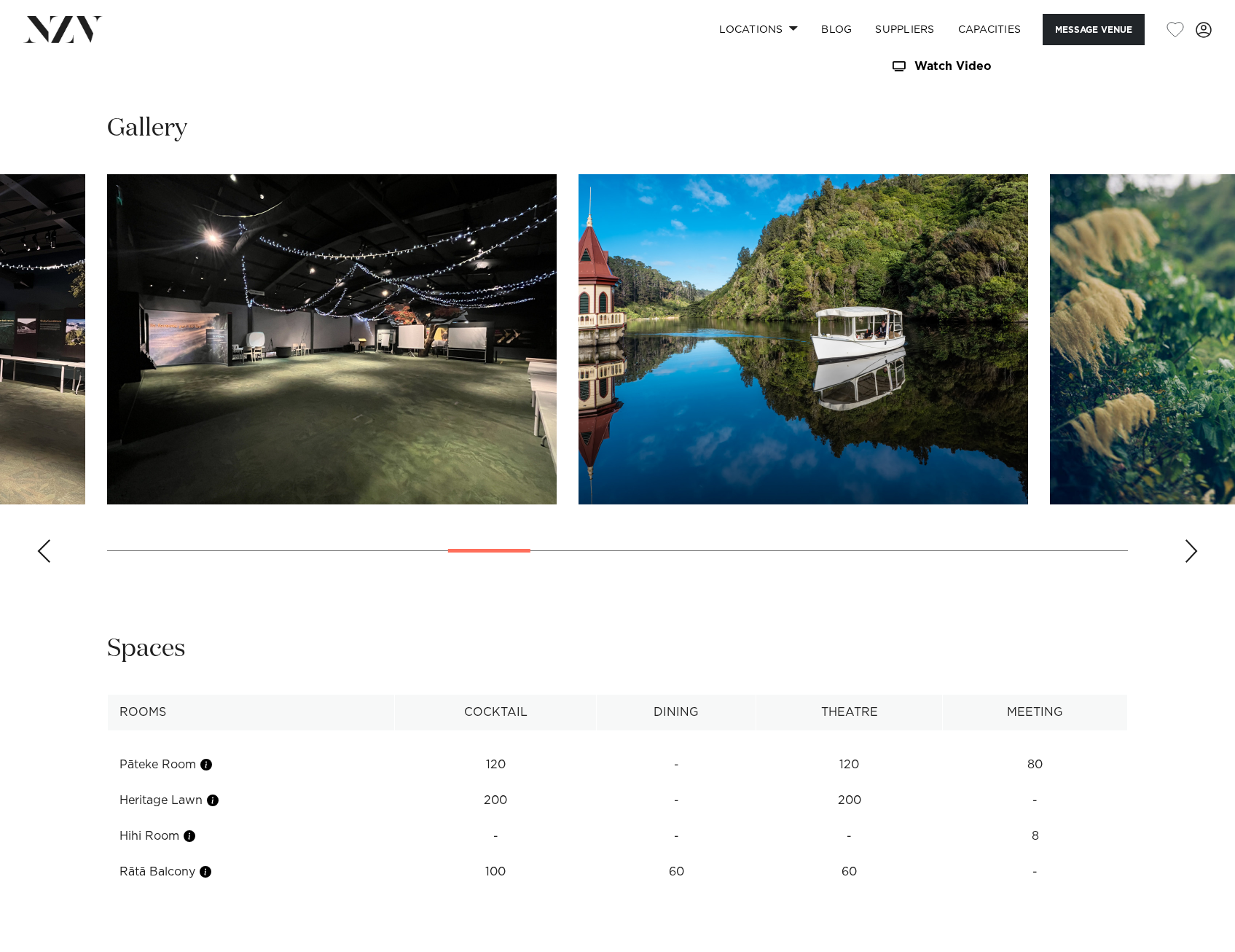
click at [509, 363] on swiper-container at bounding box center [617, 374] width 1235 height 400
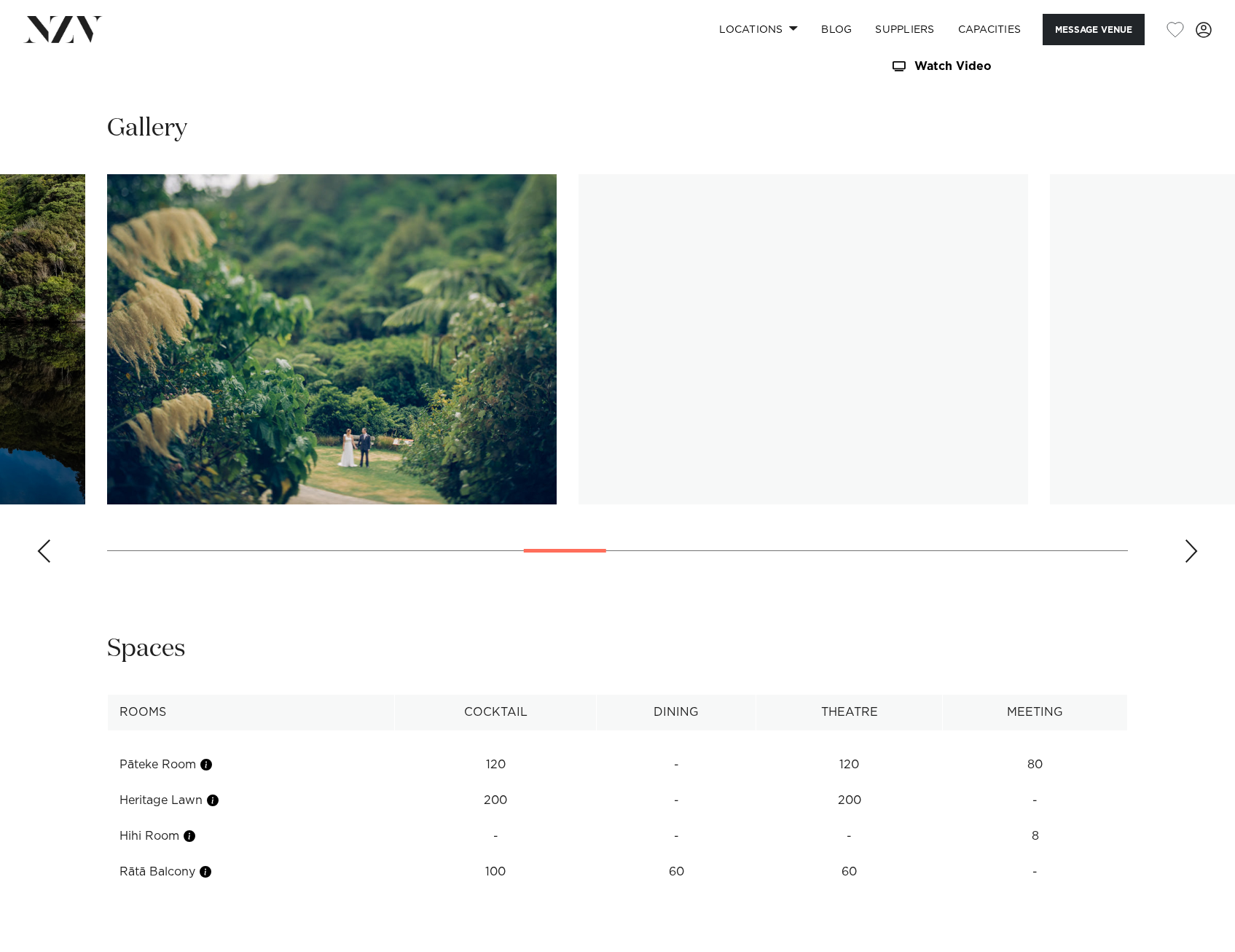
click at [523, 380] on swiper-container at bounding box center [617, 374] width 1235 height 400
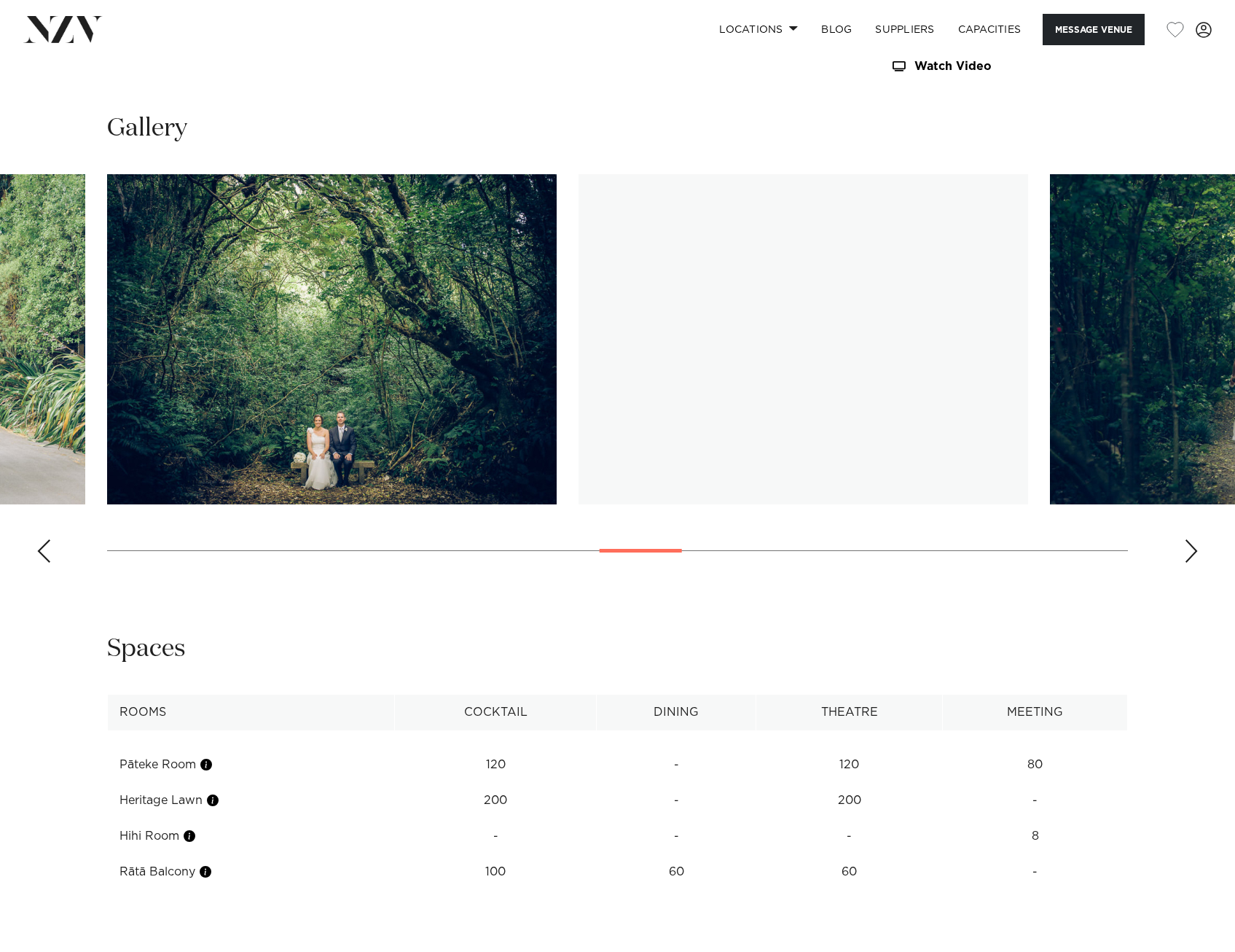
click at [579, 367] on img "15 / 27" at bounding box center [803, 339] width 450 height 330
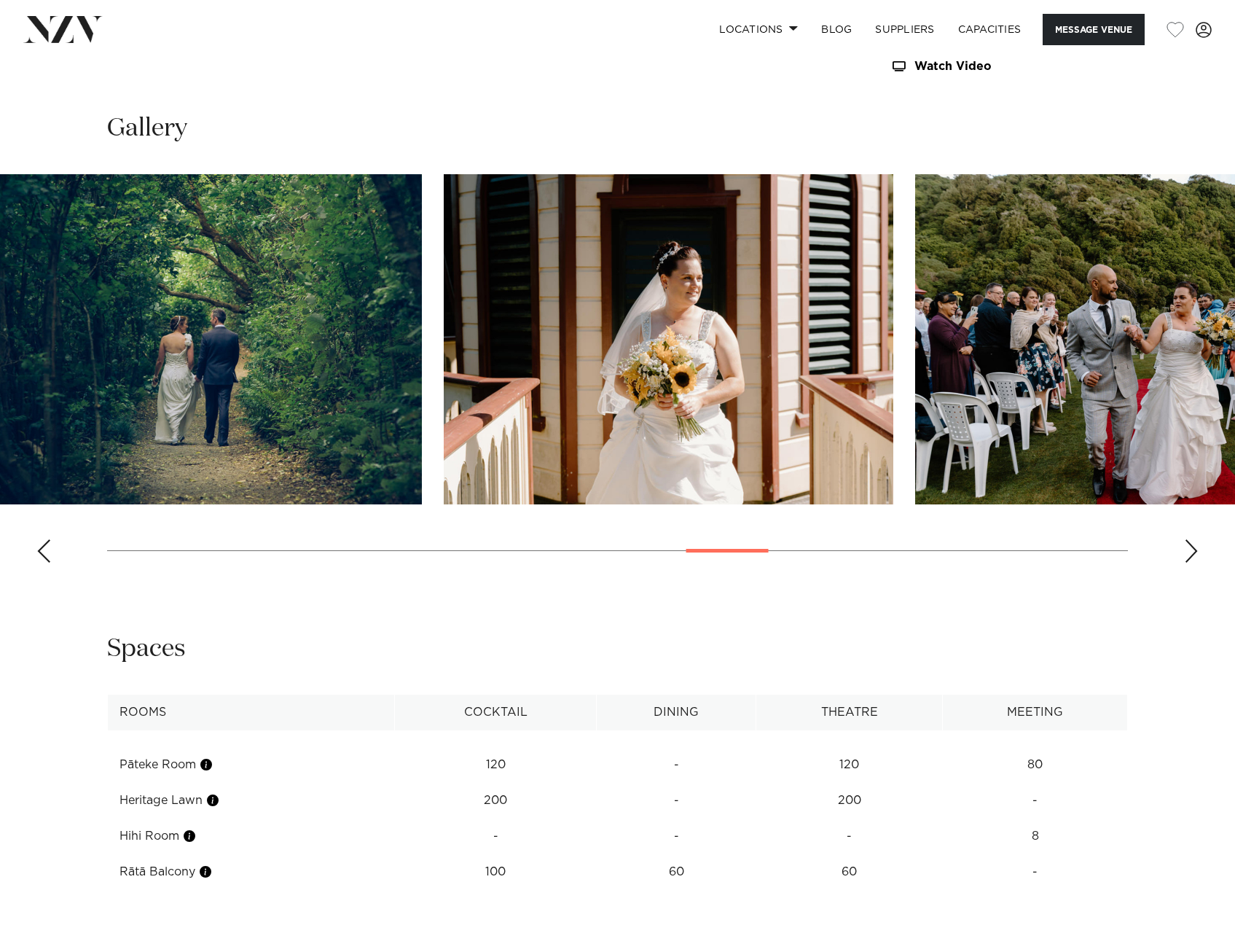
click at [443, 353] on img "17 / 27" at bounding box center [668, 339] width 450 height 330
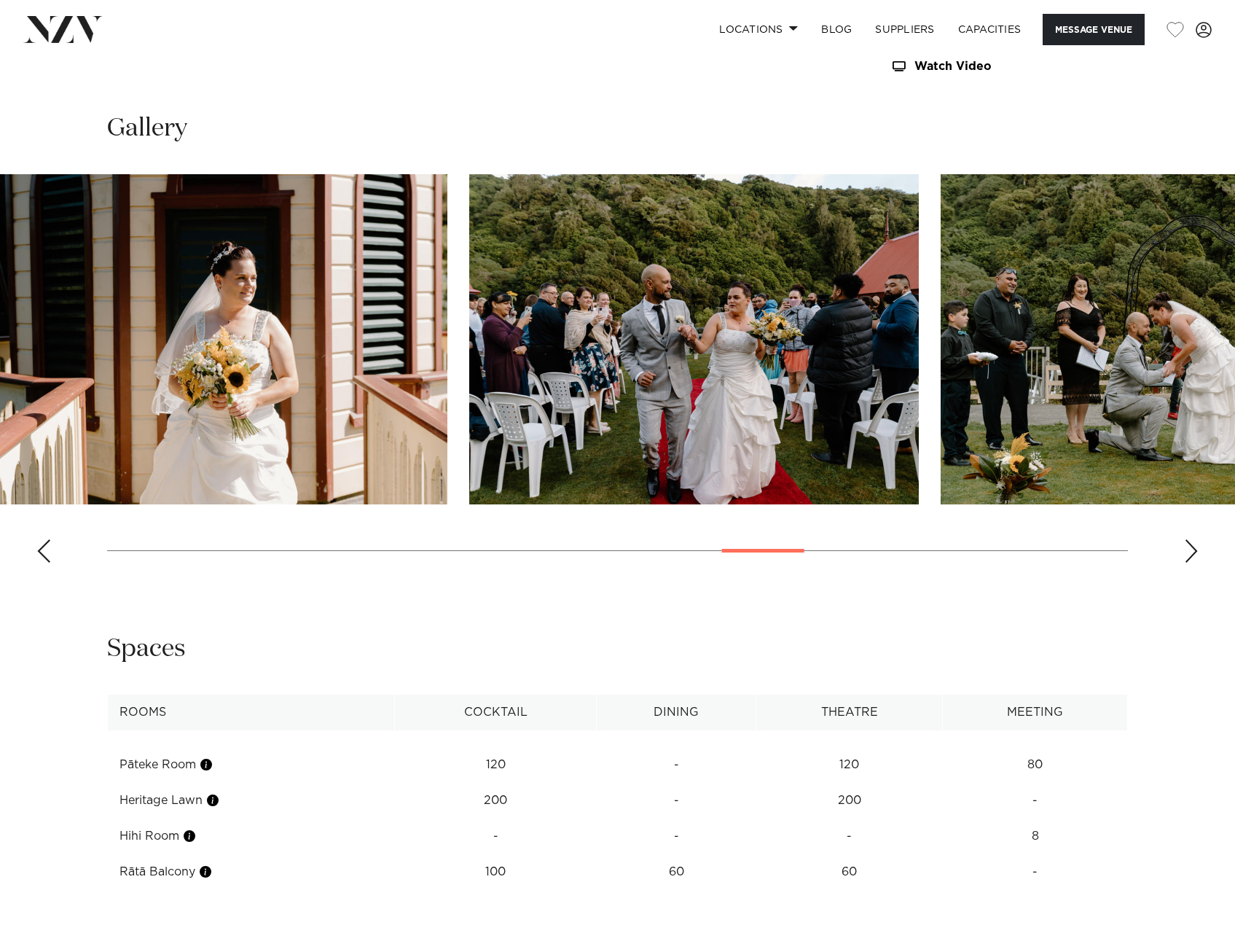
click at [501, 393] on img "18 / 27" at bounding box center [694, 339] width 450 height 330
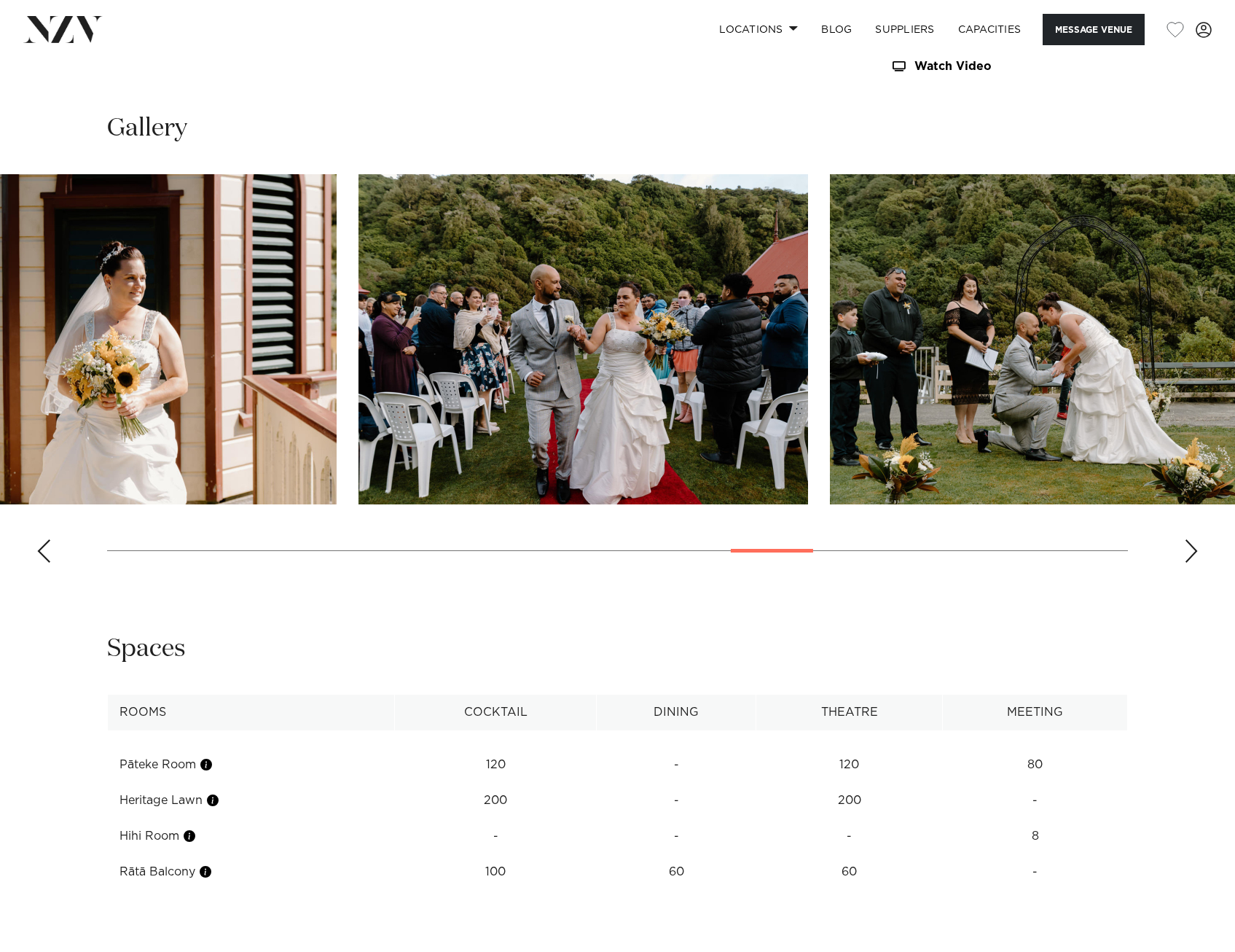
click at [259, 389] on img "17 / 27" at bounding box center [111, 339] width 450 height 330
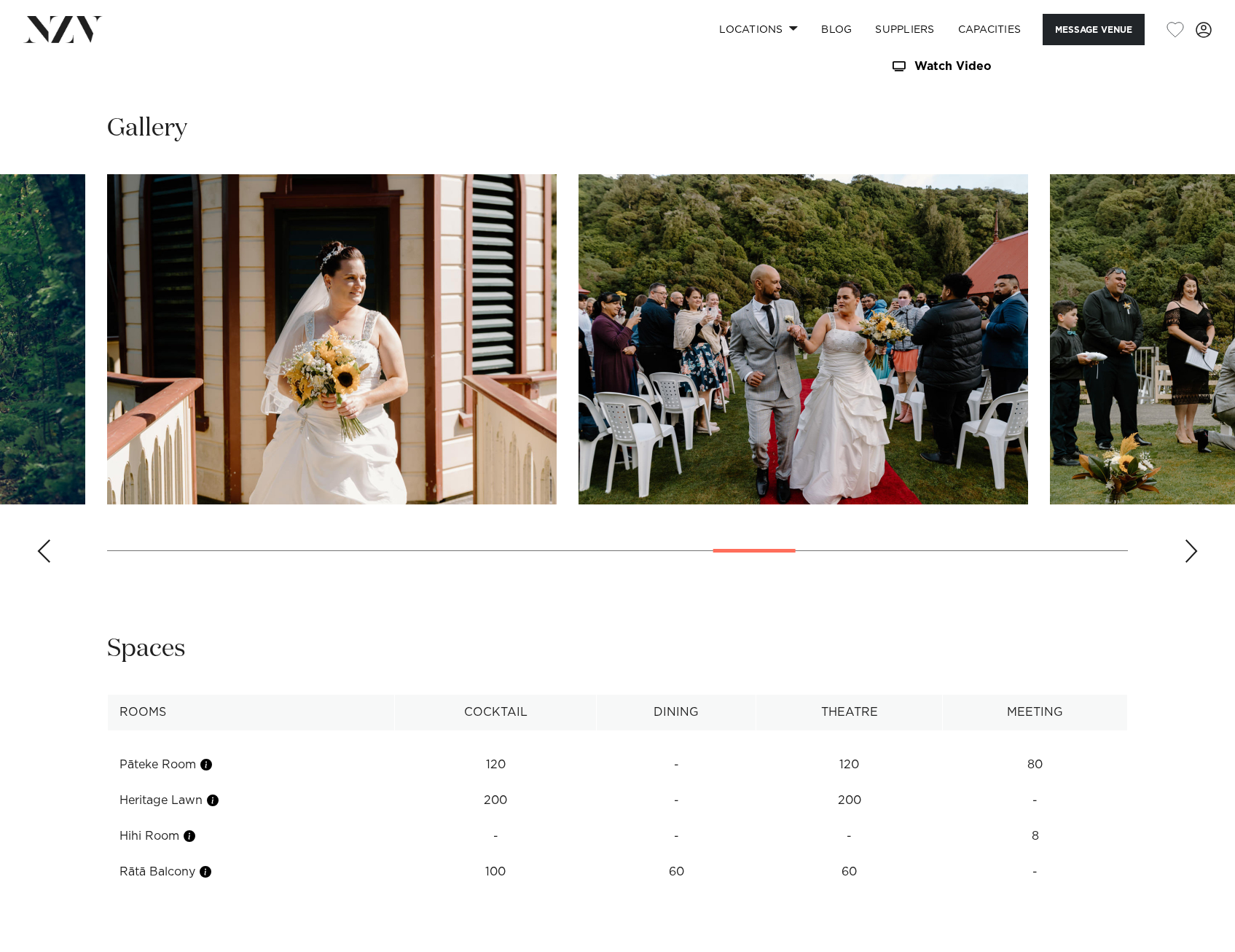
click at [557, 360] on img "17 / 27" at bounding box center [331, 339] width 450 height 330
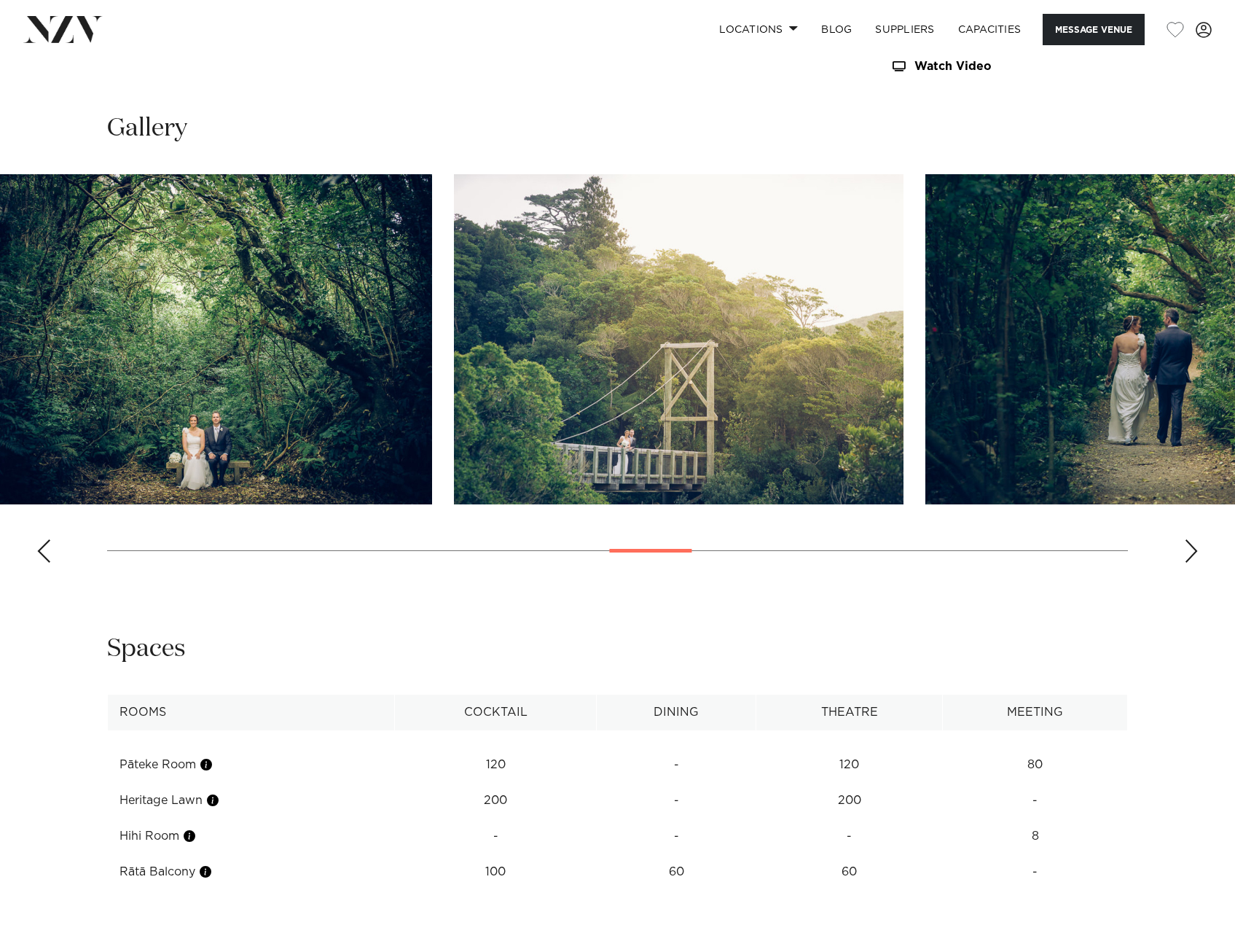
click at [904, 375] on img "15 / 27" at bounding box center [678, 339] width 450 height 330
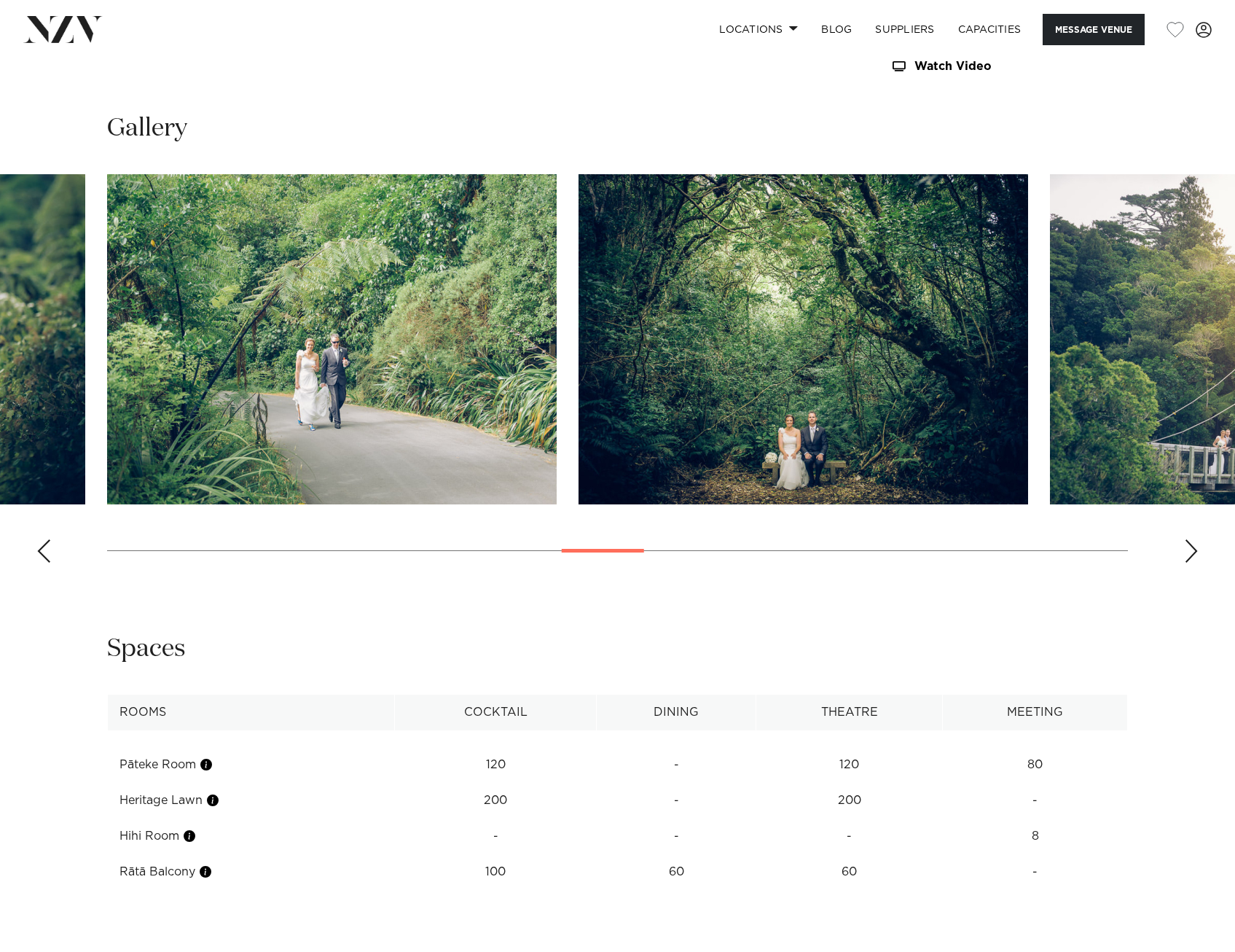
click at [619, 555] on swiper-container at bounding box center [617, 374] width 1235 height 400
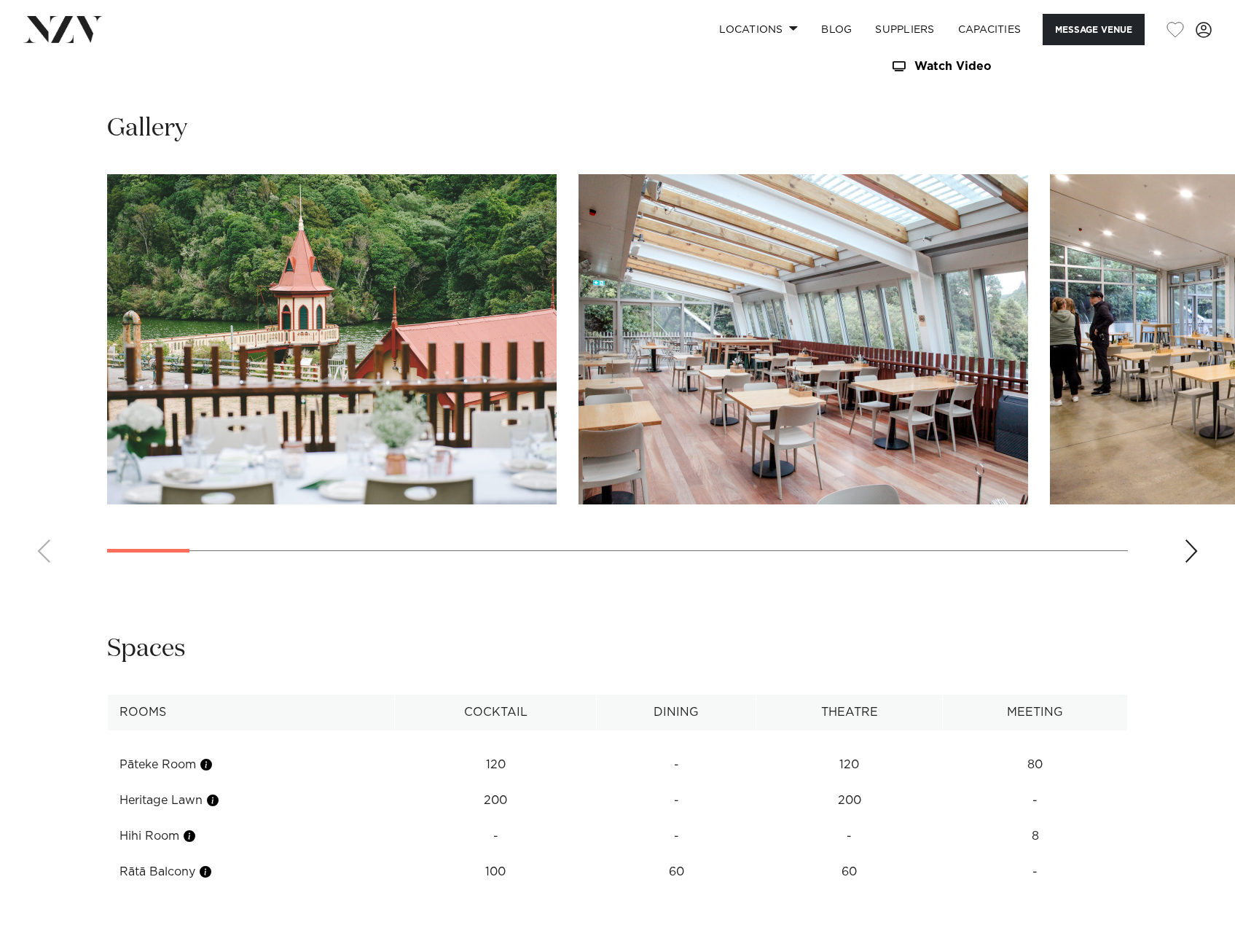
click at [37, 503] on swiper-container at bounding box center [617, 374] width 1235 height 400
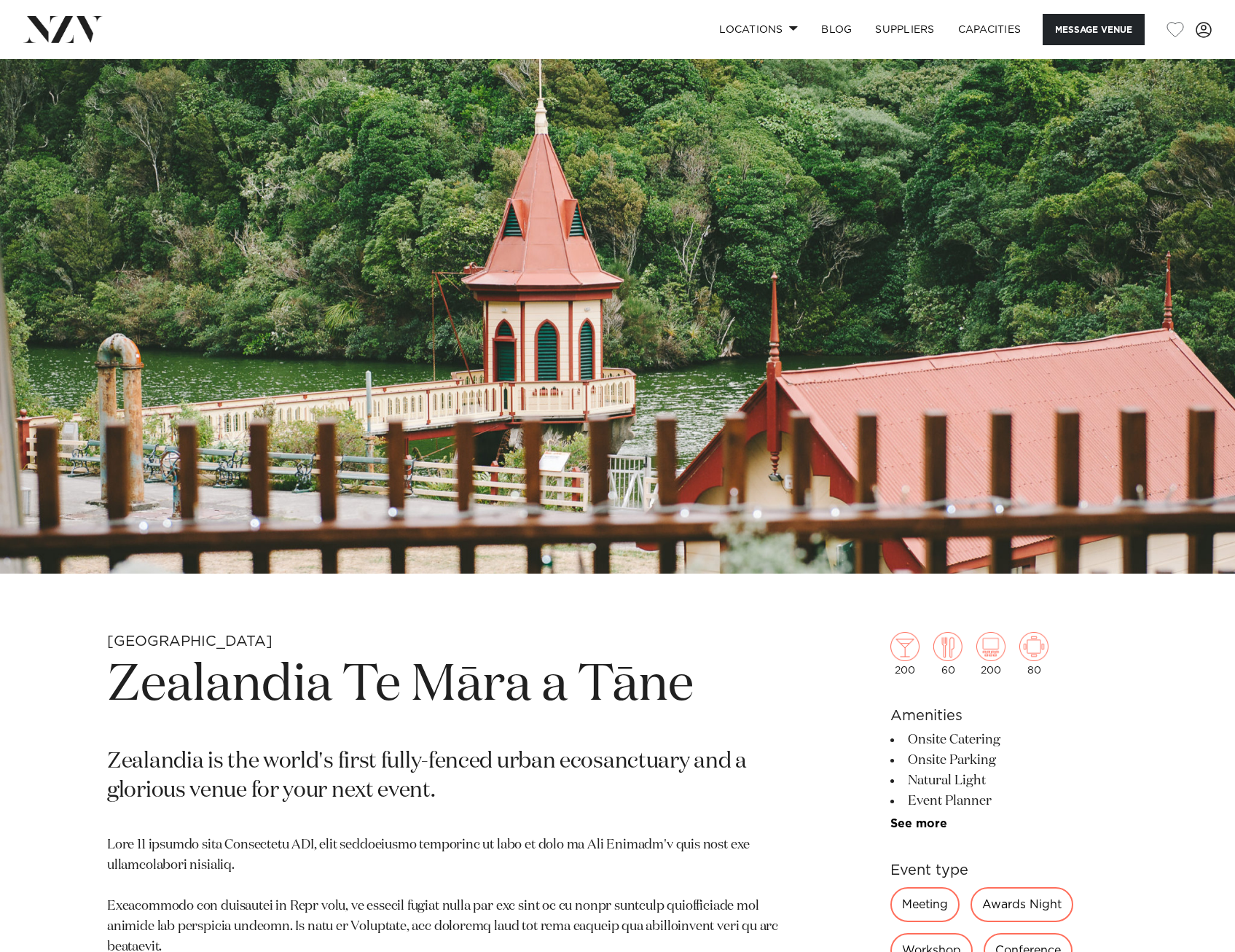
scroll to position [0, 0]
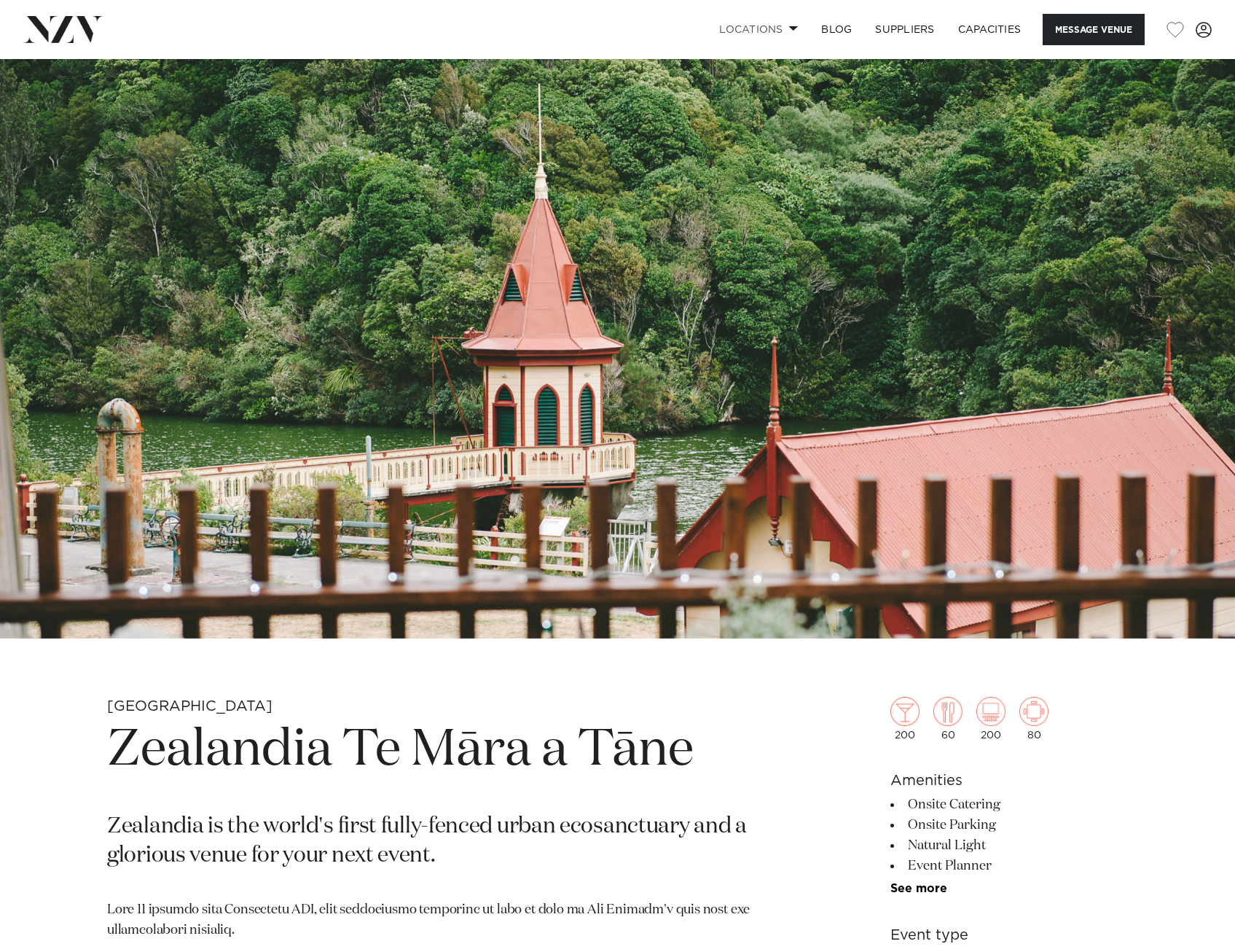
click at [778, 34] on link "Locations" at bounding box center [759, 29] width 102 height 31
